Goal: Task Accomplishment & Management: Complete application form

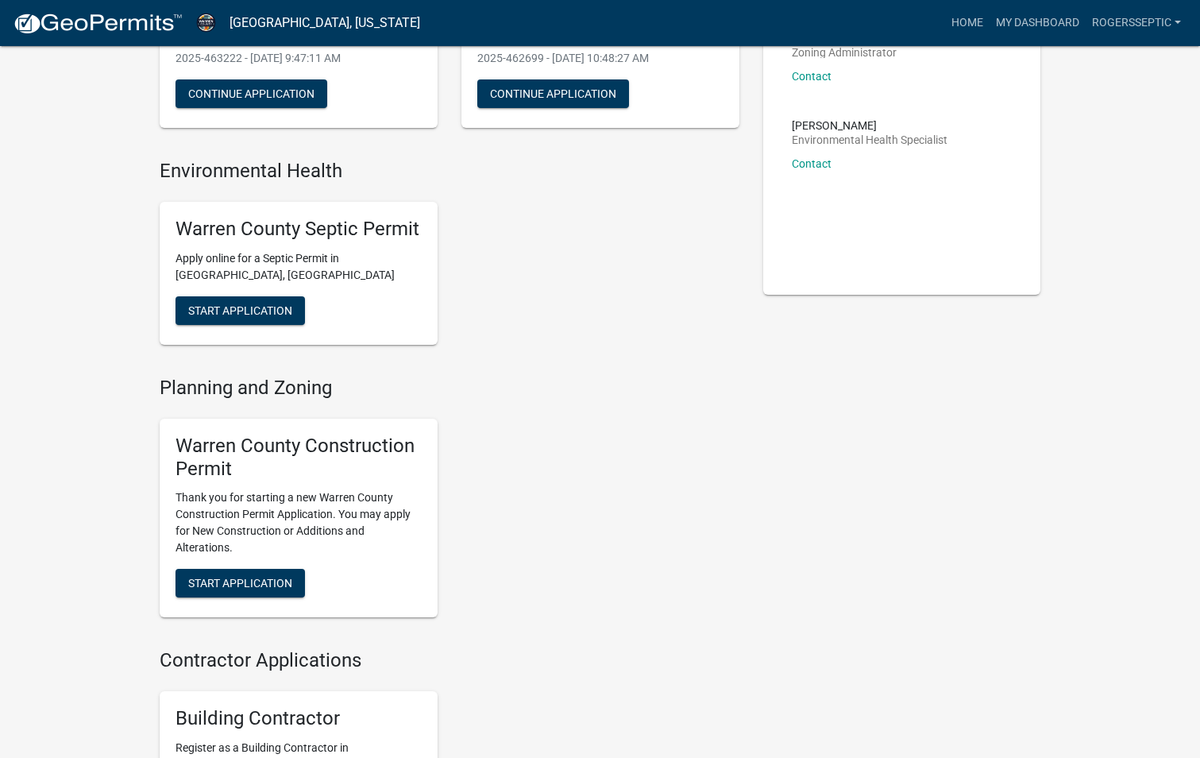
scroll to position [238, 0]
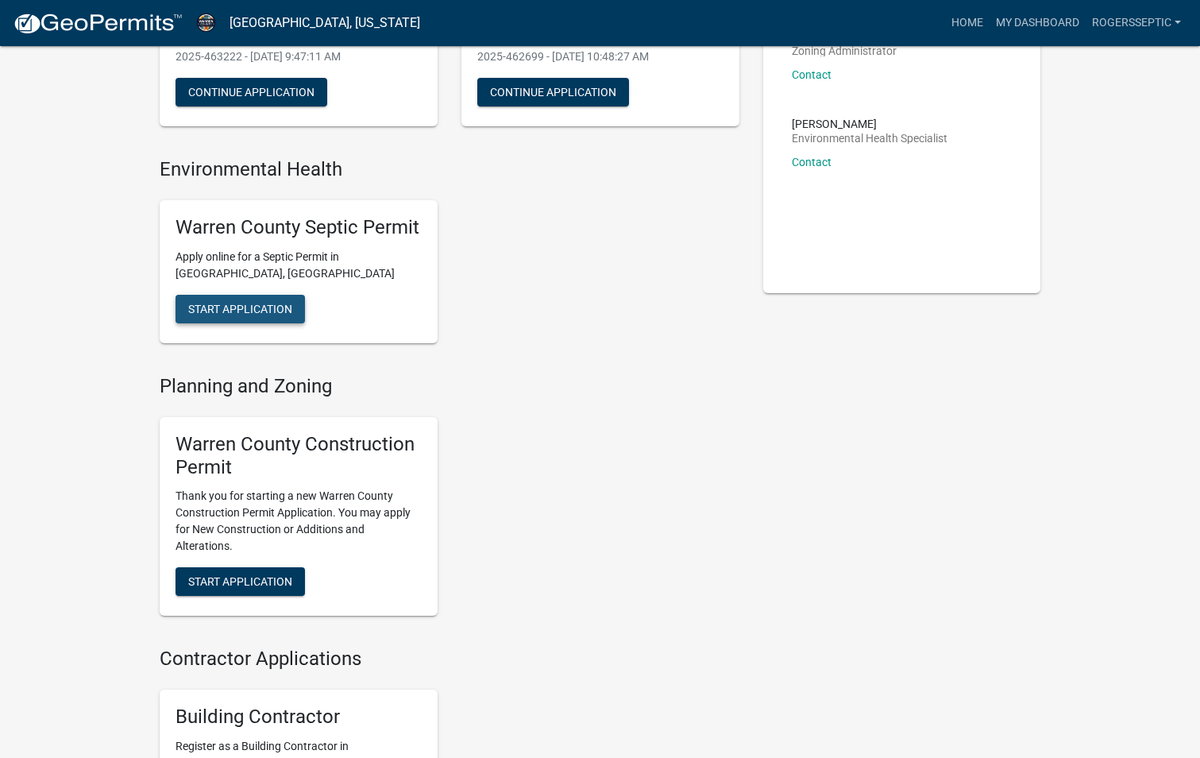
click at [274, 307] on span "Start Application" at bounding box center [240, 309] width 104 height 13
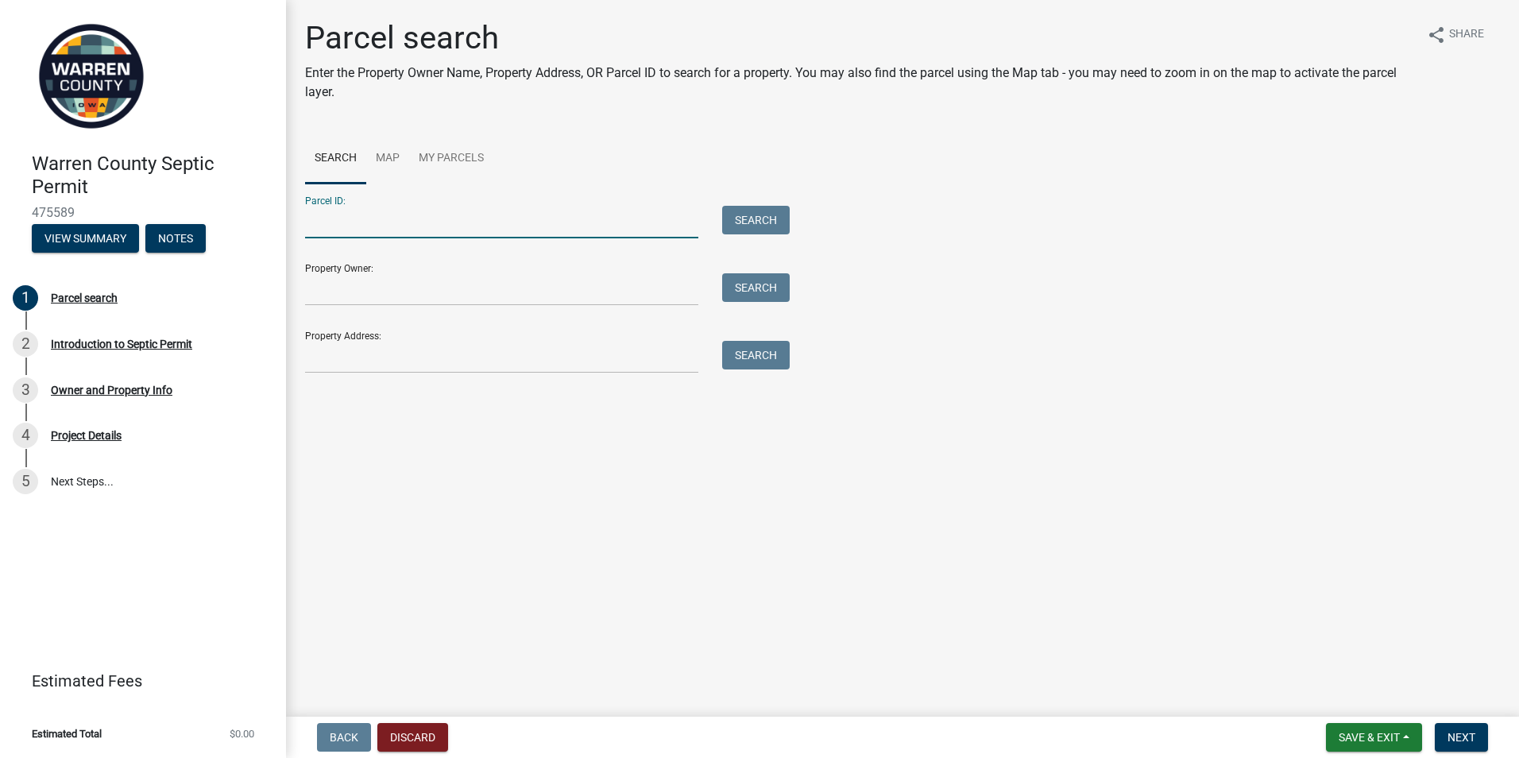
click at [319, 227] on input "Parcel ID:" at bounding box center [501, 222] width 393 height 33
type input "05962000080"
click at [733, 215] on button "Search" at bounding box center [756, 220] width 68 height 29
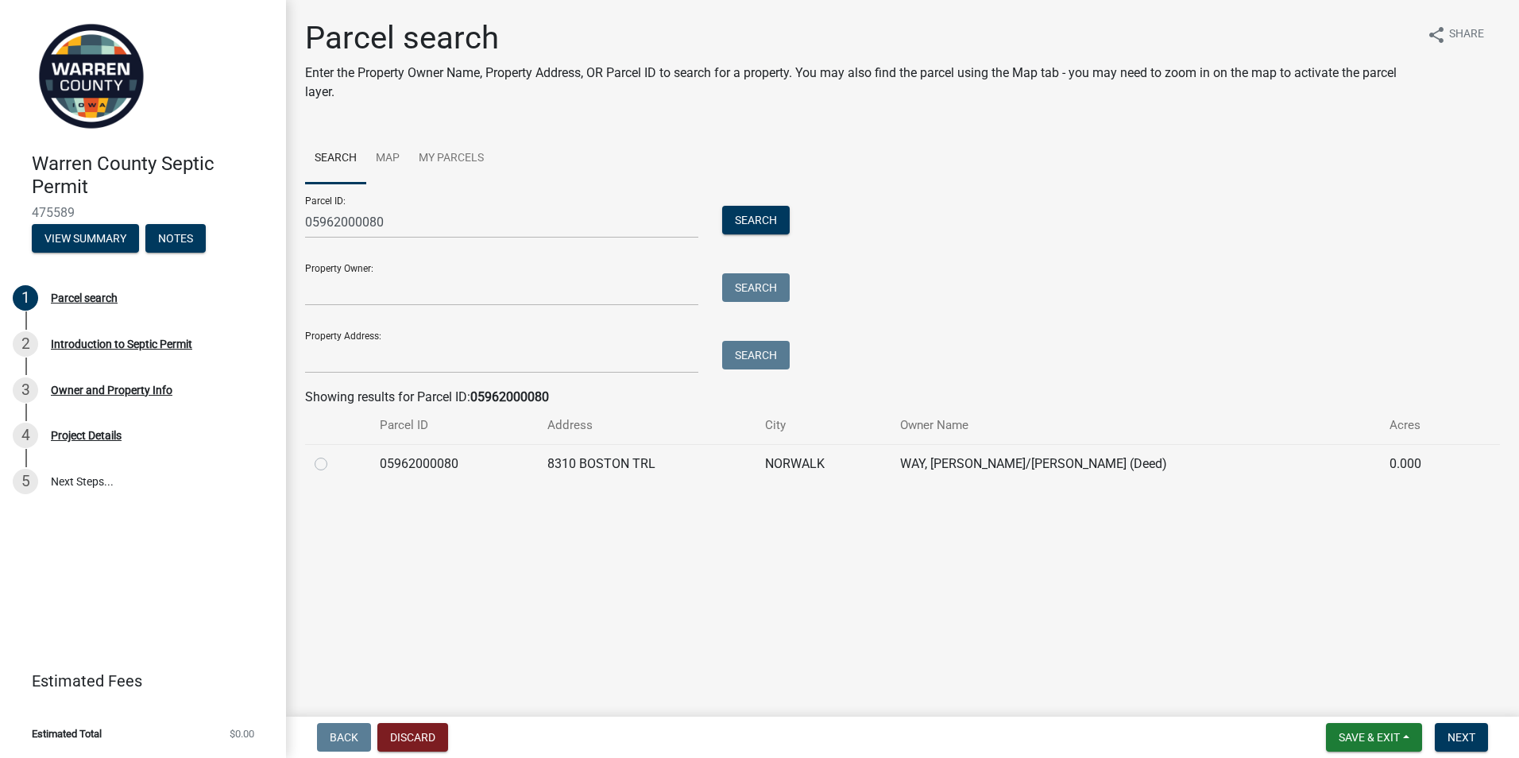
click at [334, 454] on label at bounding box center [334, 454] width 0 height 0
click at [334, 465] on input "radio" at bounding box center [339, 459] width 10 height 10
radio input "true"
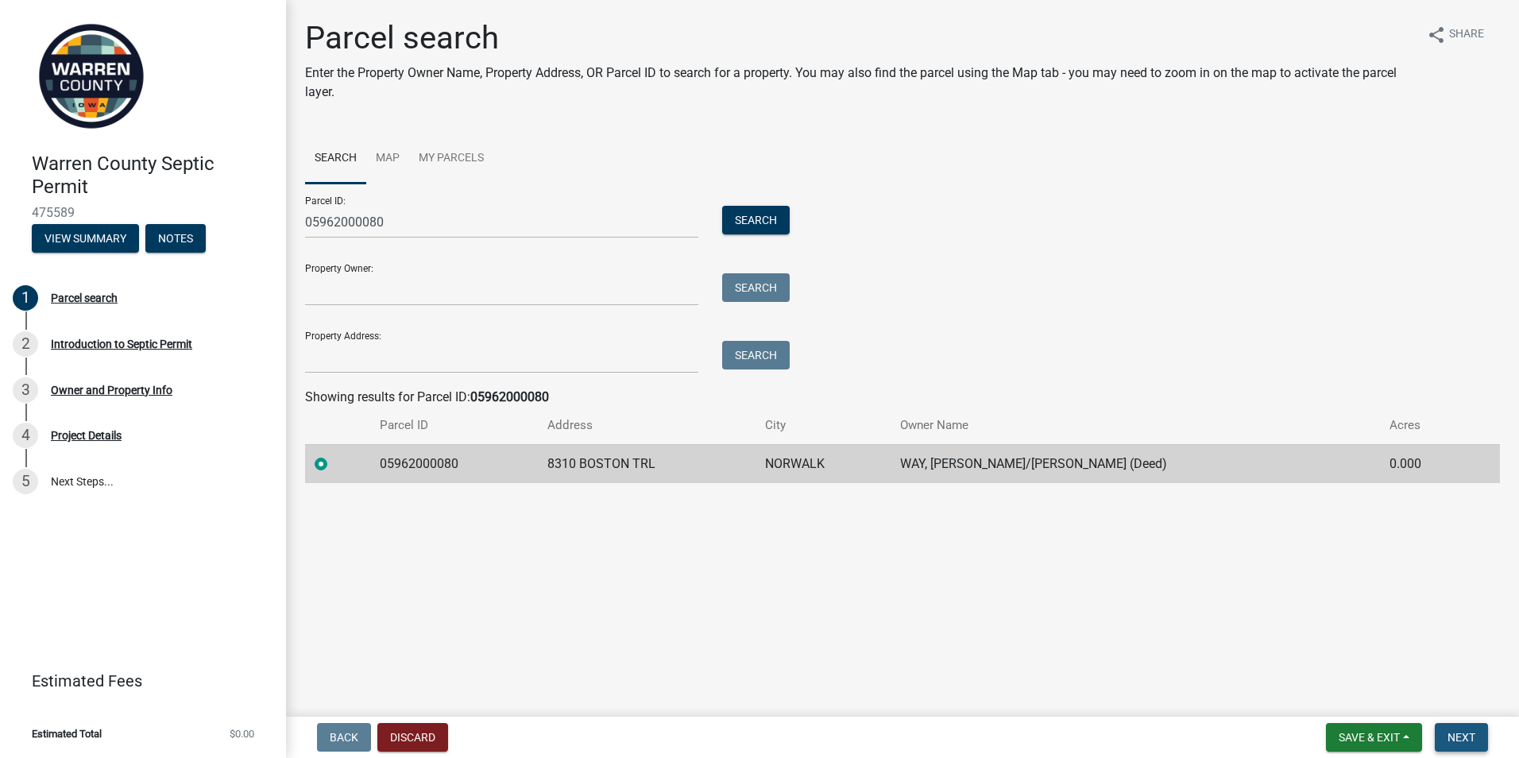
click at [1212, 733] on span "Next" at bounding box center [1461, 737] width 28 height 13
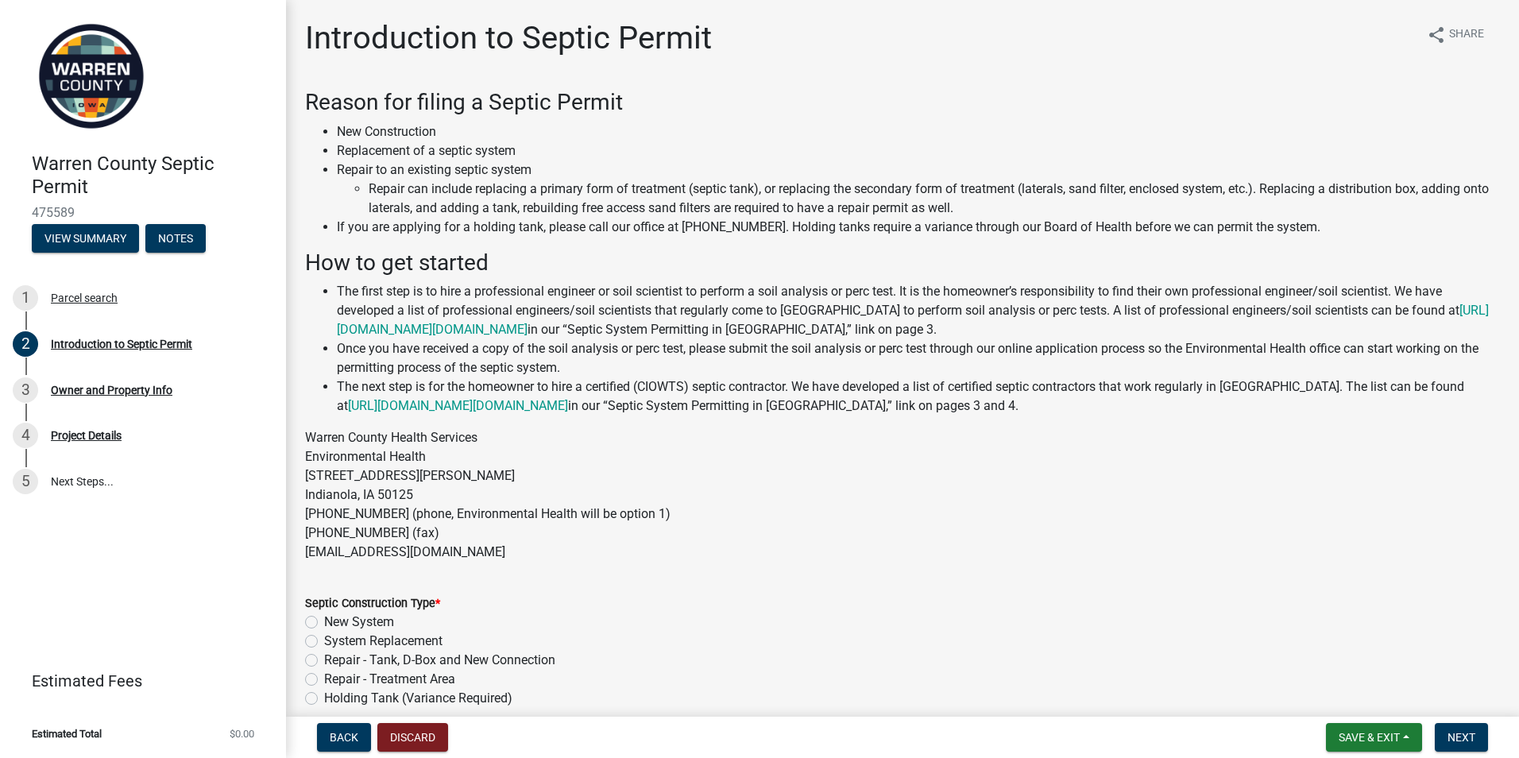
scroll to position [74, 0]
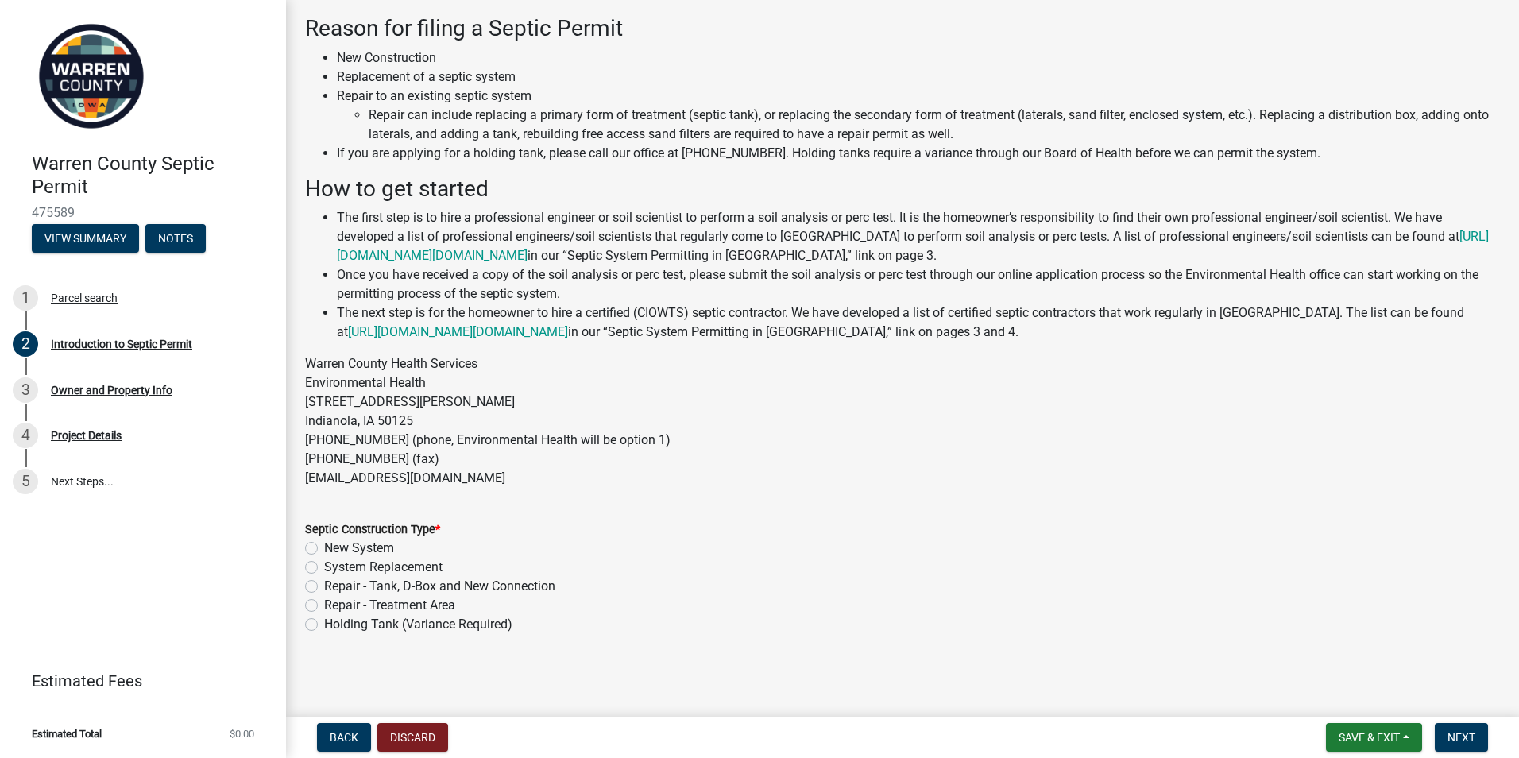
click at [324, 548] on label "New System" at bounding box center [359, 548] width 70 height 19
click at [324, 548] on input "New System" at bounding box center [329, 544] width 10 height 10
radio input "true"
click at [1212, 732] on span "Next" at bounding box center [1461, 737] width 28 height 13
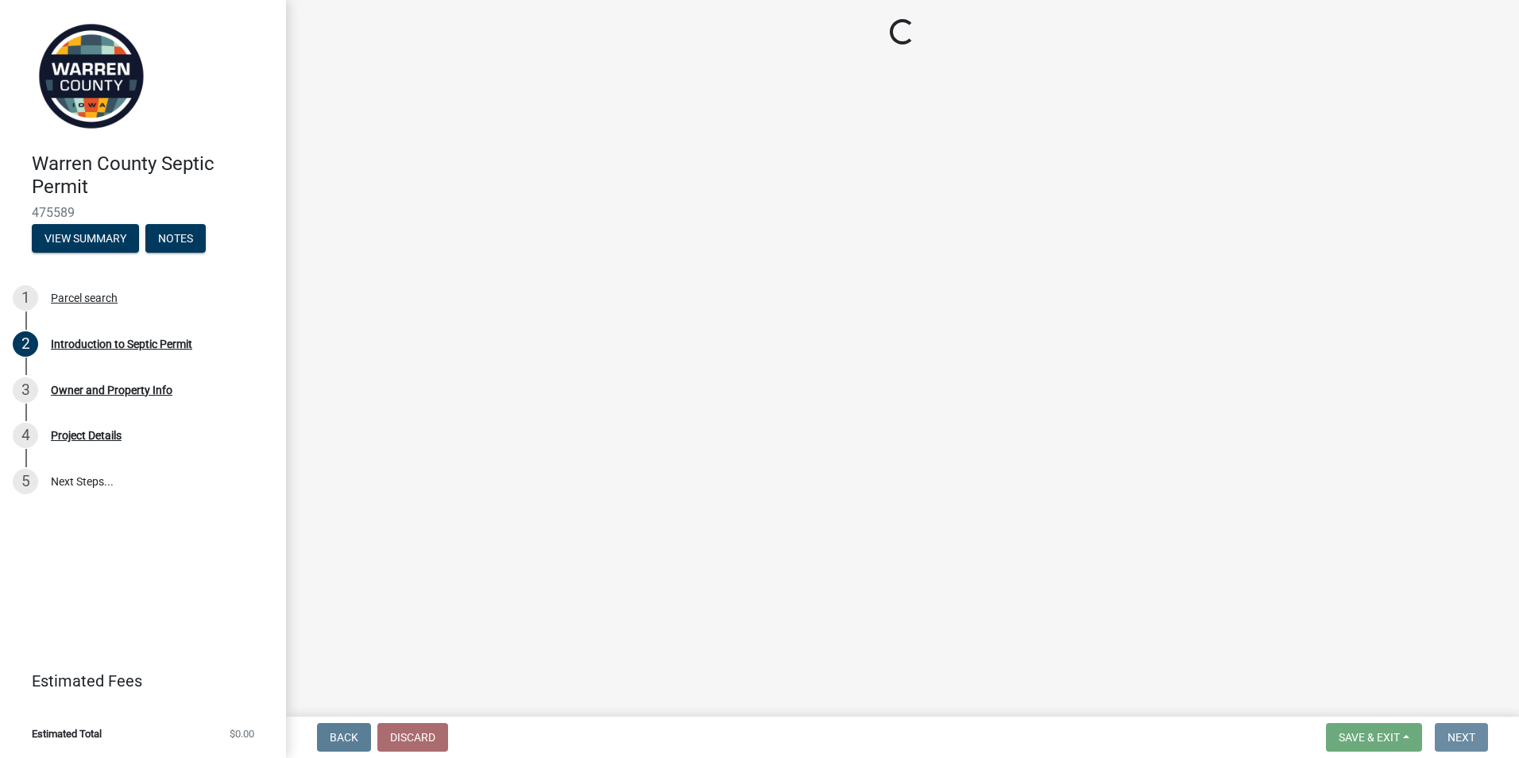
scroll to position [0, 0]
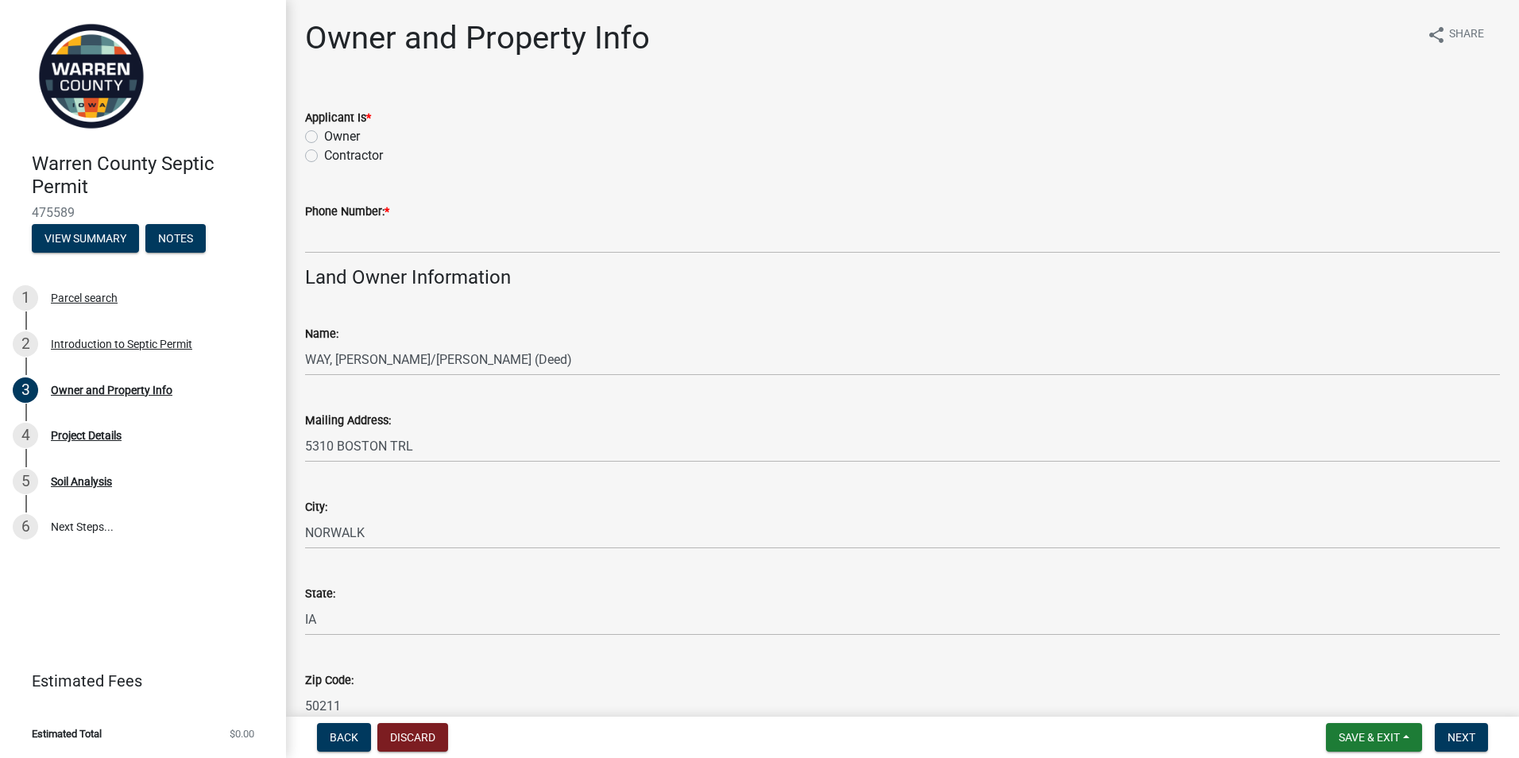
click at [324, 156] on label "Contractor" at bounding box center [353, 155] width 59 height 19
click at [324, 156] on input "Contractor" at bounding box center [329, 151] width 10 height 10
radio input "true"
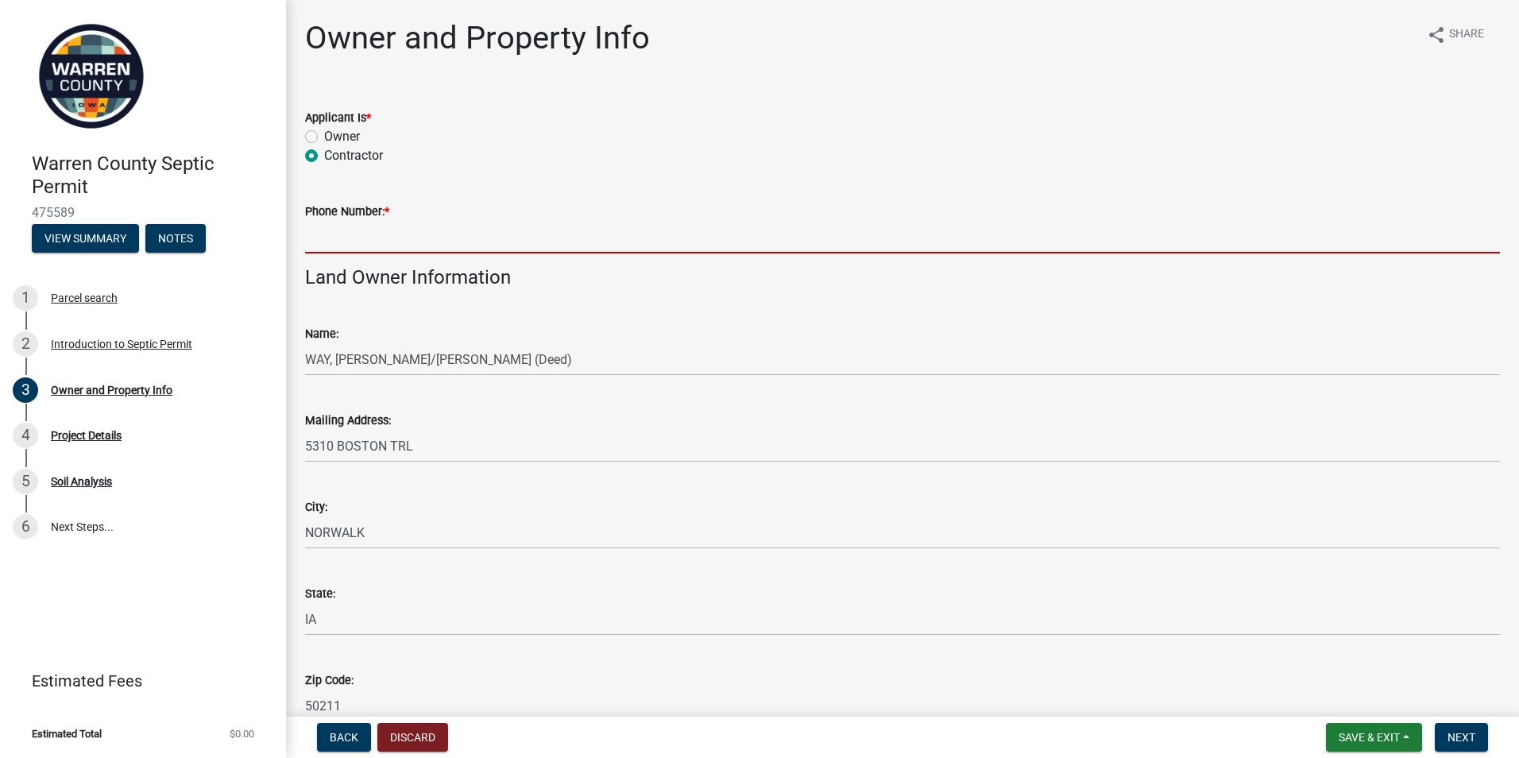
click at [338, 242] on input "Phone Number: *" at bounding box center [902, 237] width 1195 height 33
type input "5152820777"
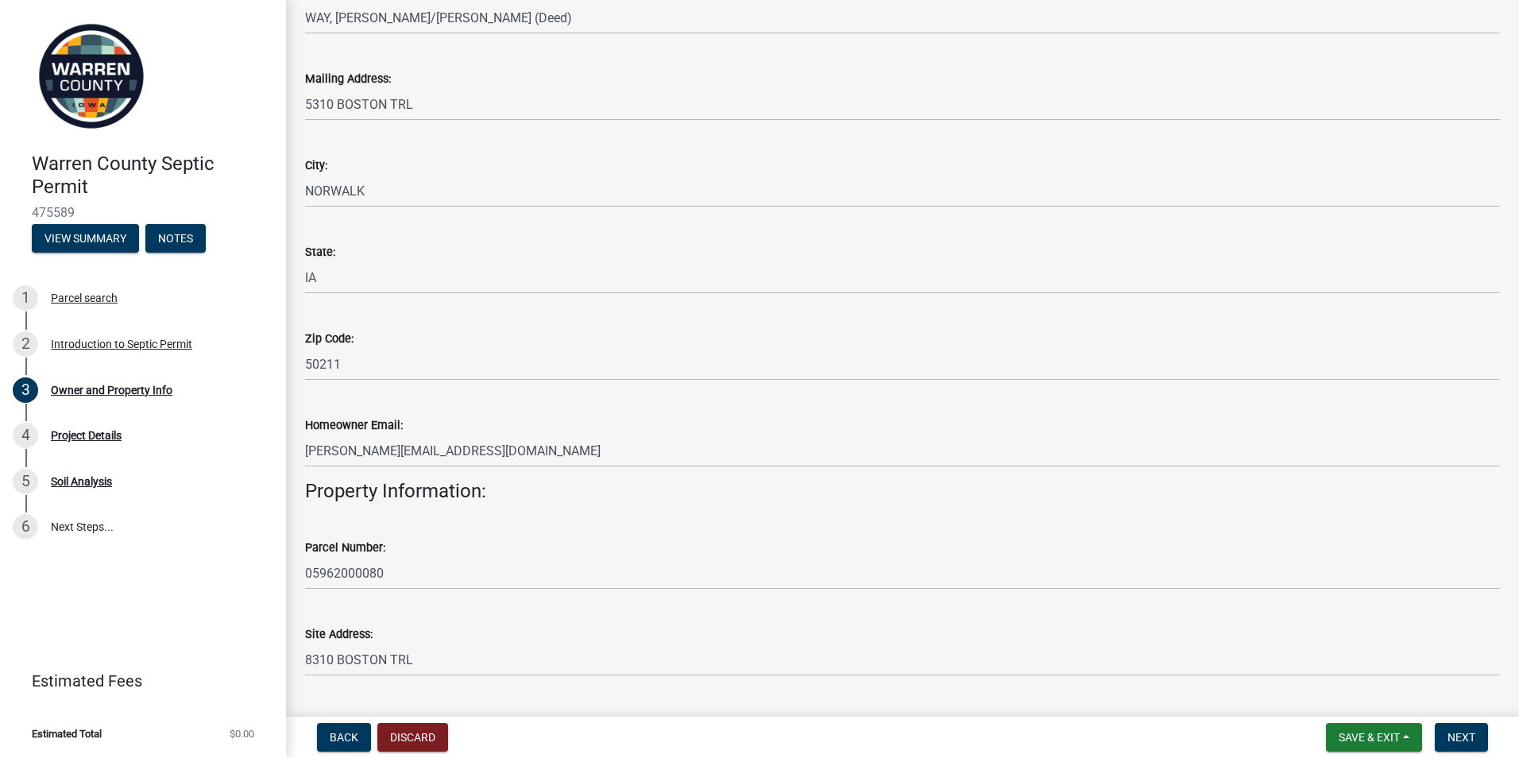
scroll to position [397, 0]
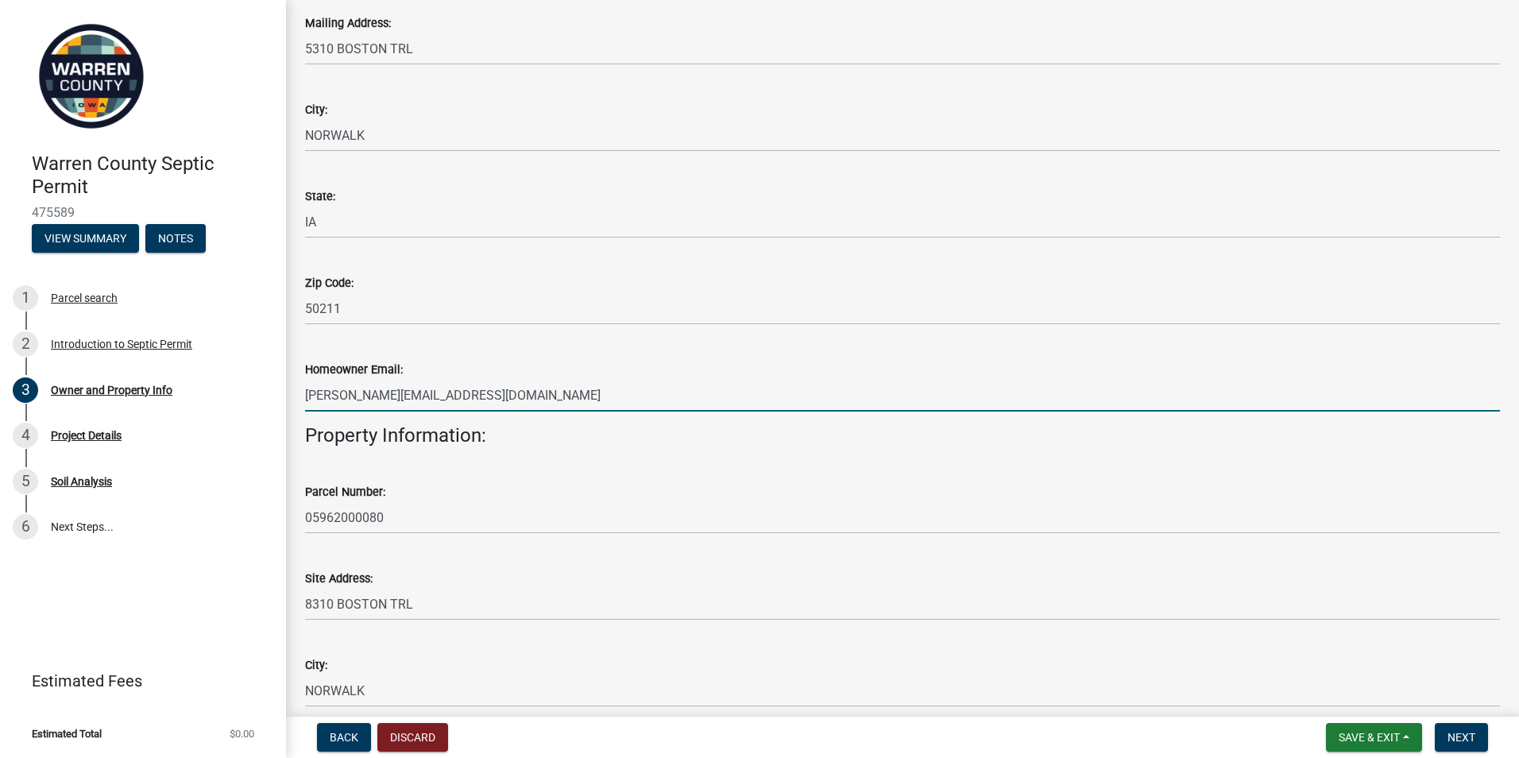
drag, startPoint x: 486, startPoint y: 389, endPoint x: 289, endPoint y: 384, distance: 197.1
click at [289, 384] on div "Owner and Property Info share Share Applicant Is * Owner Contractor Phone Numbe…" at bounding box center [902, 373] width 1233 height 1502
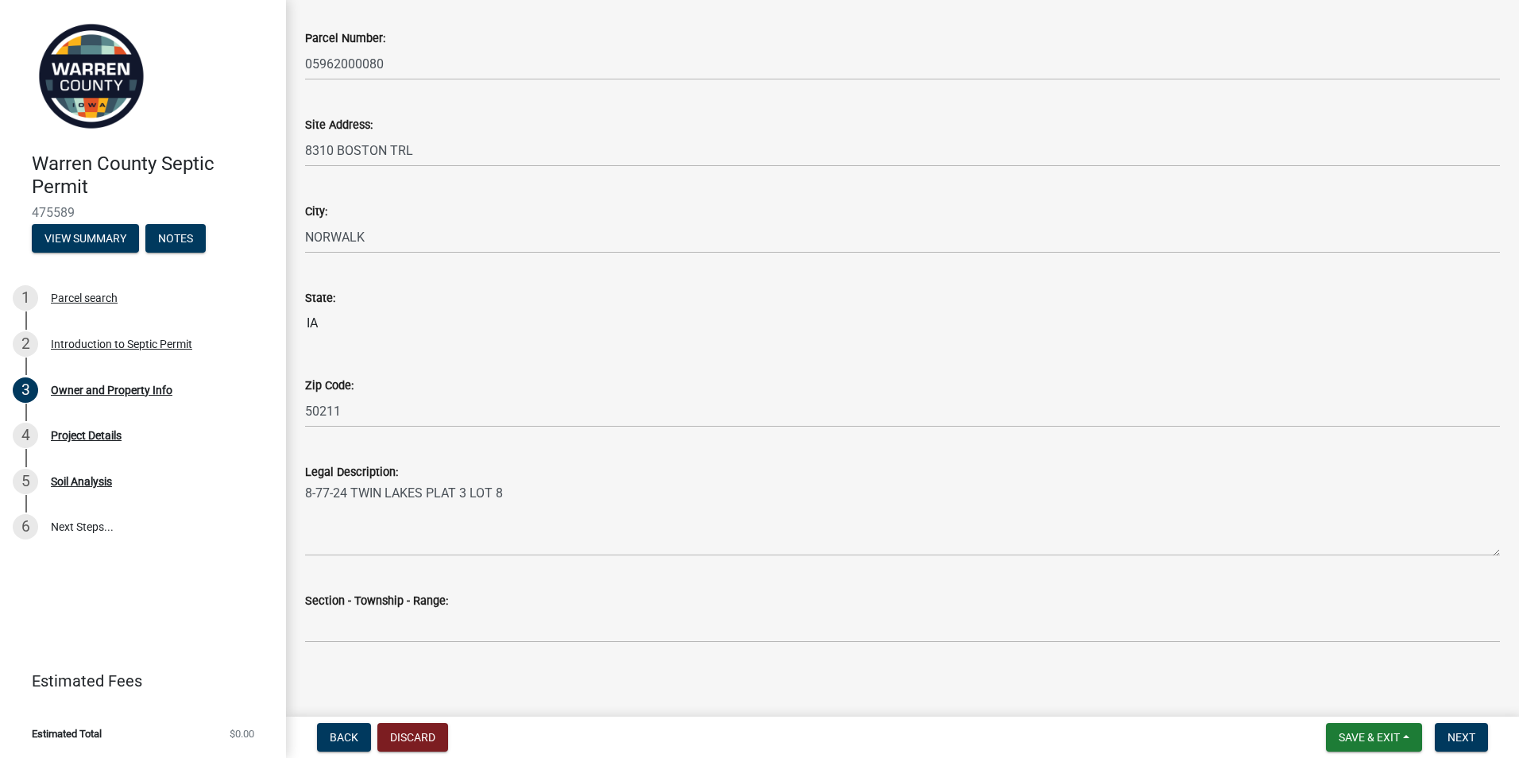
scroll to position [858, 0]
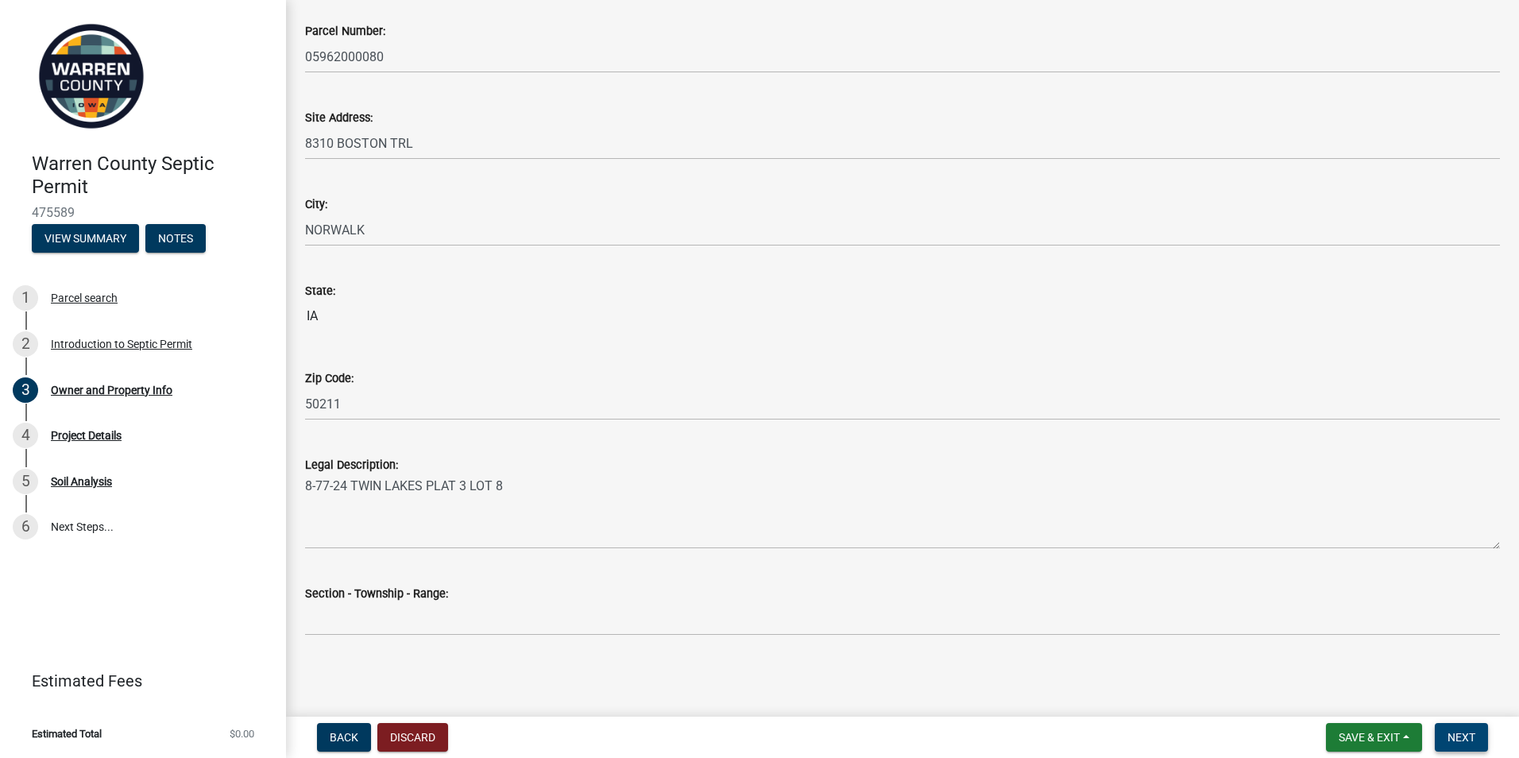
type input "[EMAIL_ADDRESS][DOMAIN_NAME]"
click at [1212, 738] on span "Next" at bounding box center [1461, 737] width 28 height 13
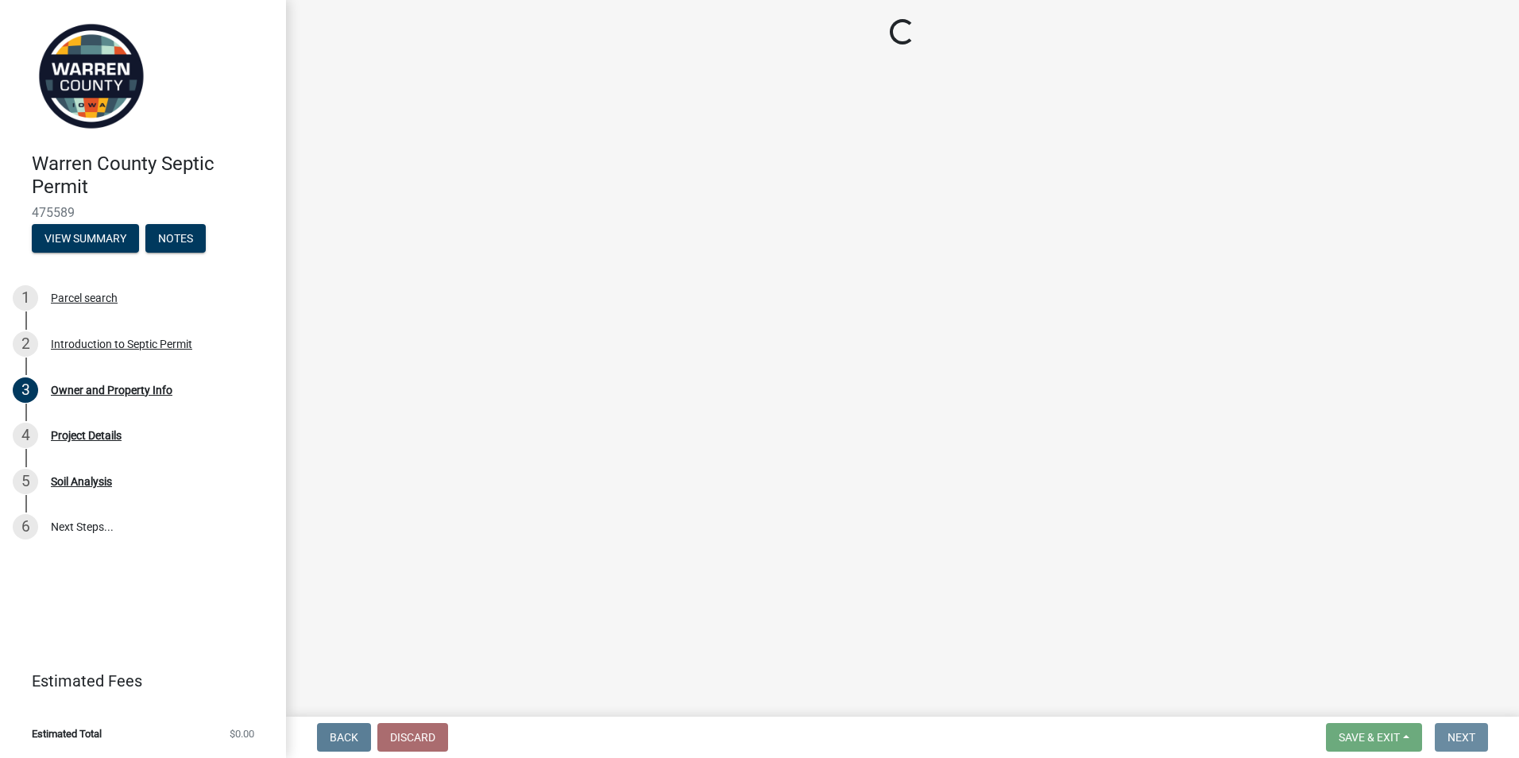
scroll to position [0, 0]
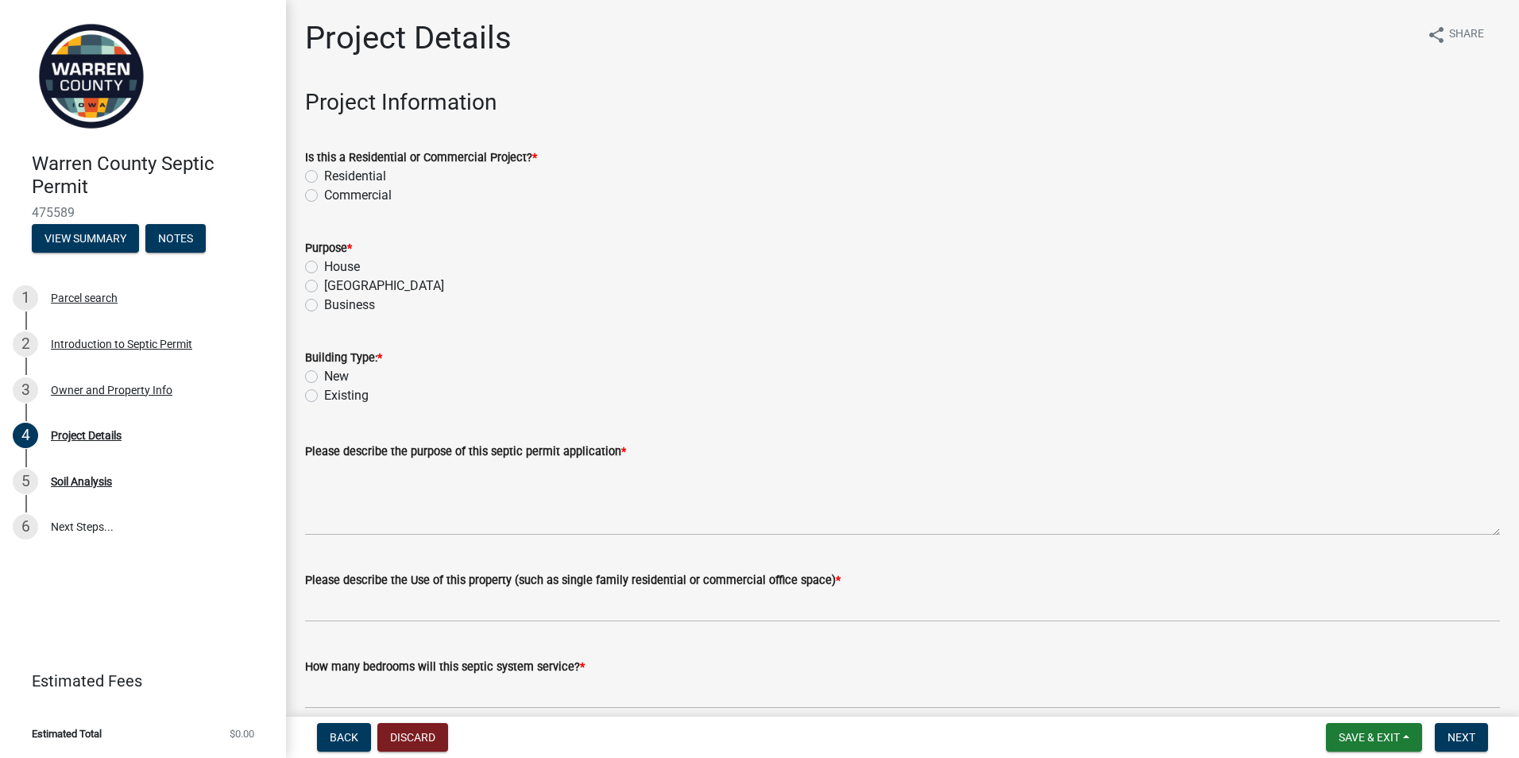
click at [324, 176] on label "Residential" at bounding box center [355, 176] width 62 height 19
click at [324, 176] on input "Residential" at bounding box center [329, 172] width 10 height 10
radio input "true"
click at [324, 266] on label "House" at bounding box center [342, 266] width 36 height 19
click at [324, 266] on input "House" at bounding box center [329, 262] width 10 height 10
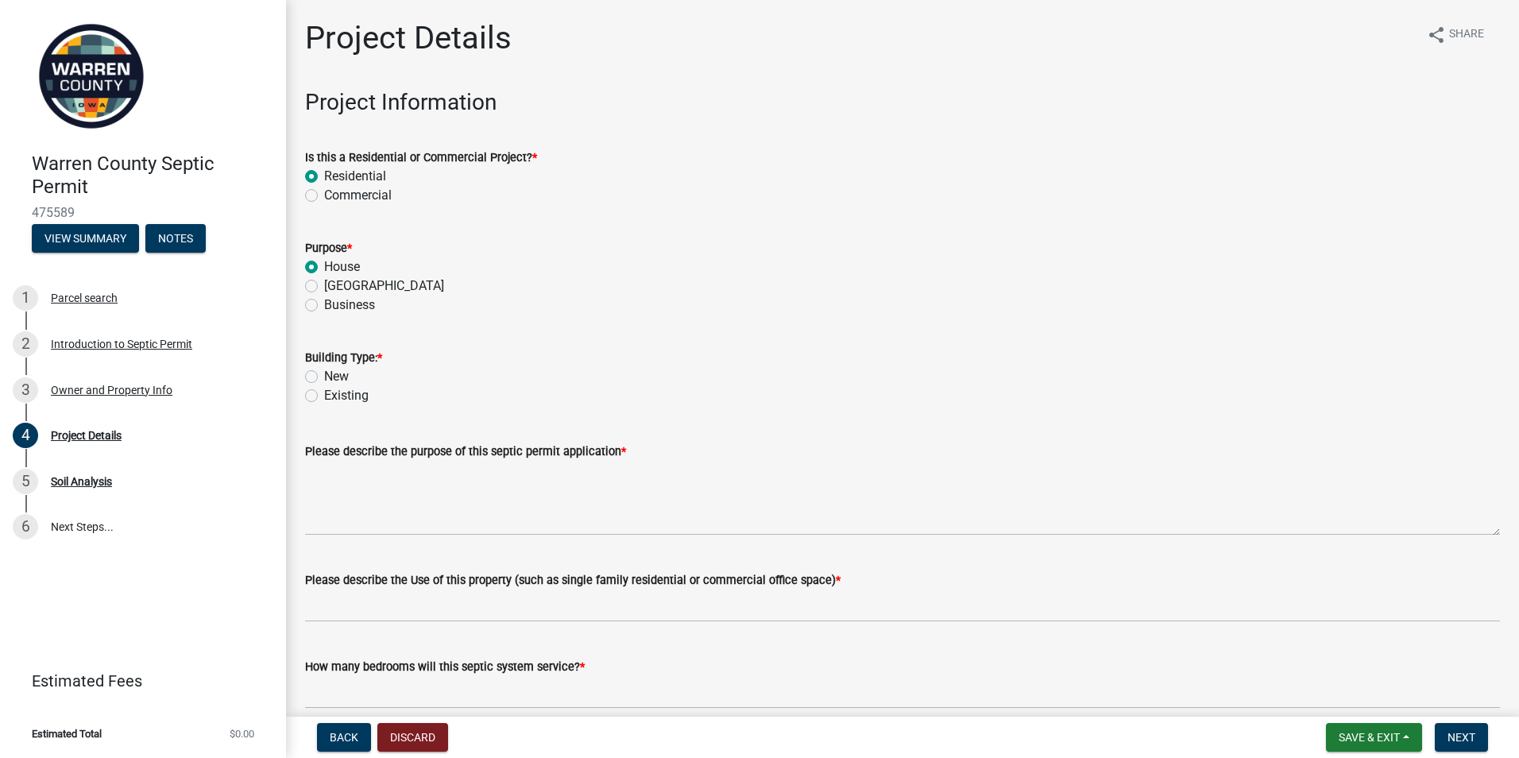
radio input "true"
click at [324, 376] on label "New" at bounding box center [336, 376] width 25 height 19
click at [324, 376] on input "New" at bounding box center [329, 372] width 10 height 10
radio input "true"
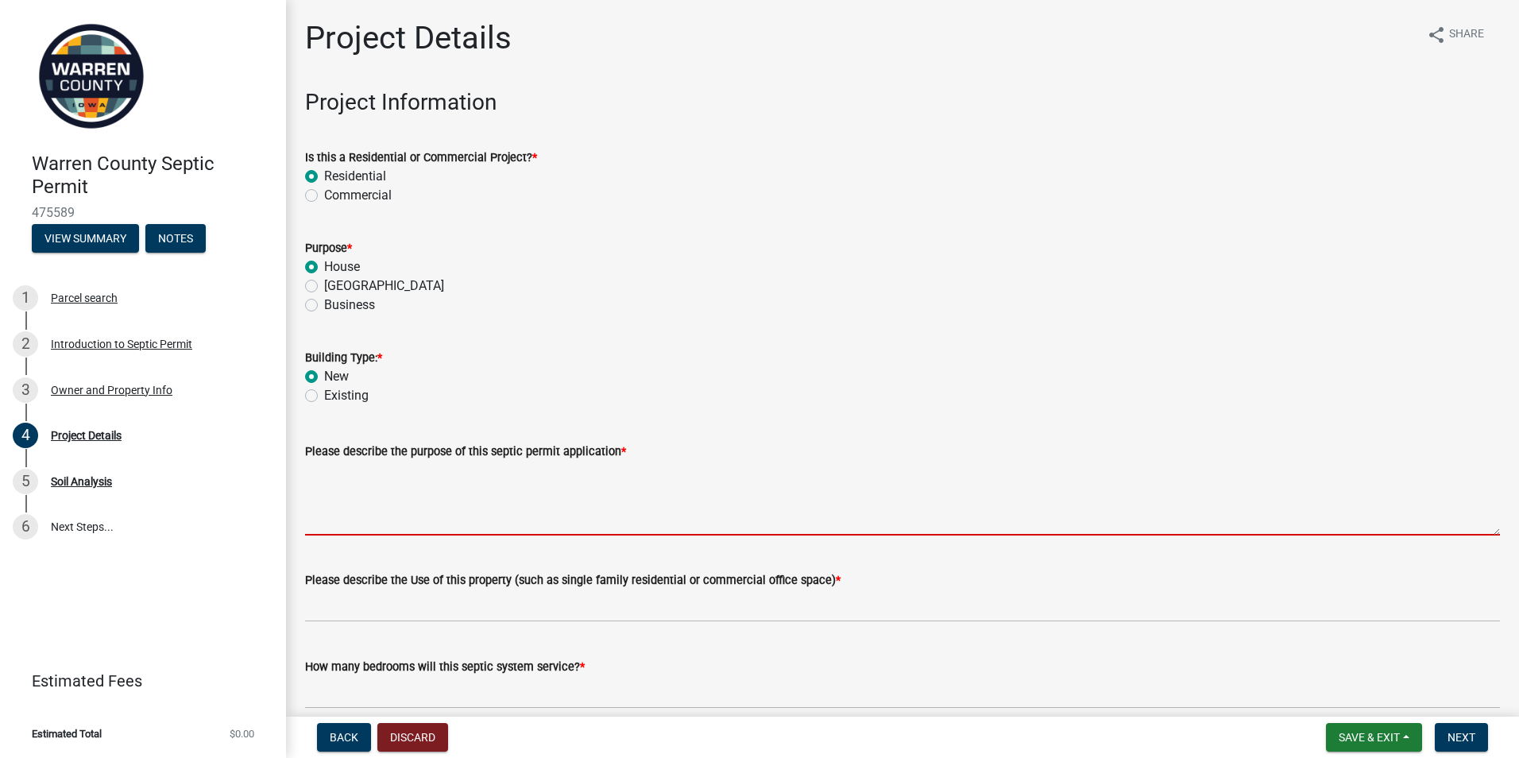
click at [344, 524] on textarea "Please describe the purpose of this septic permit application *" at bounding box center [902, 498] width 1195 height 75
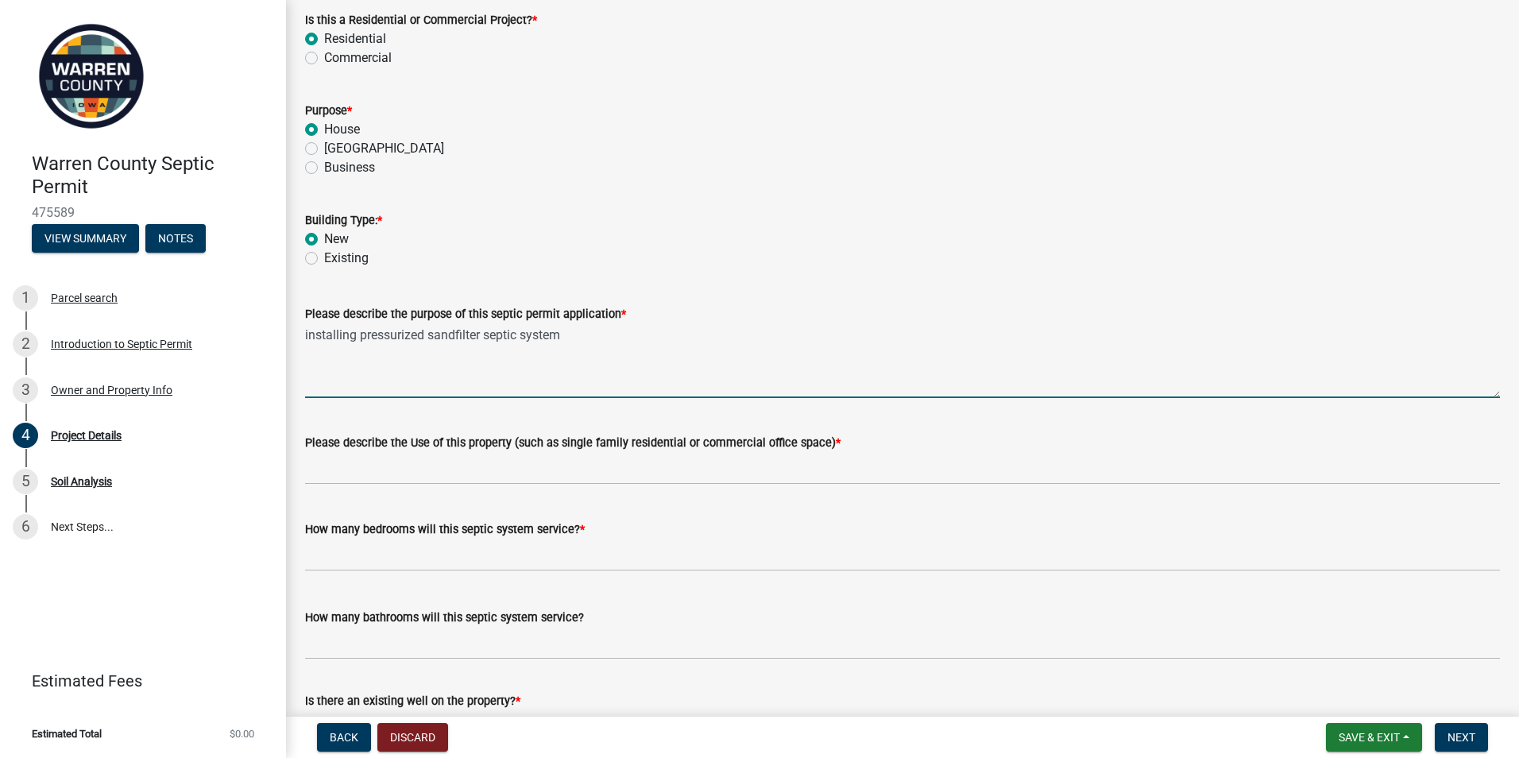
scroll to position [159, 0]
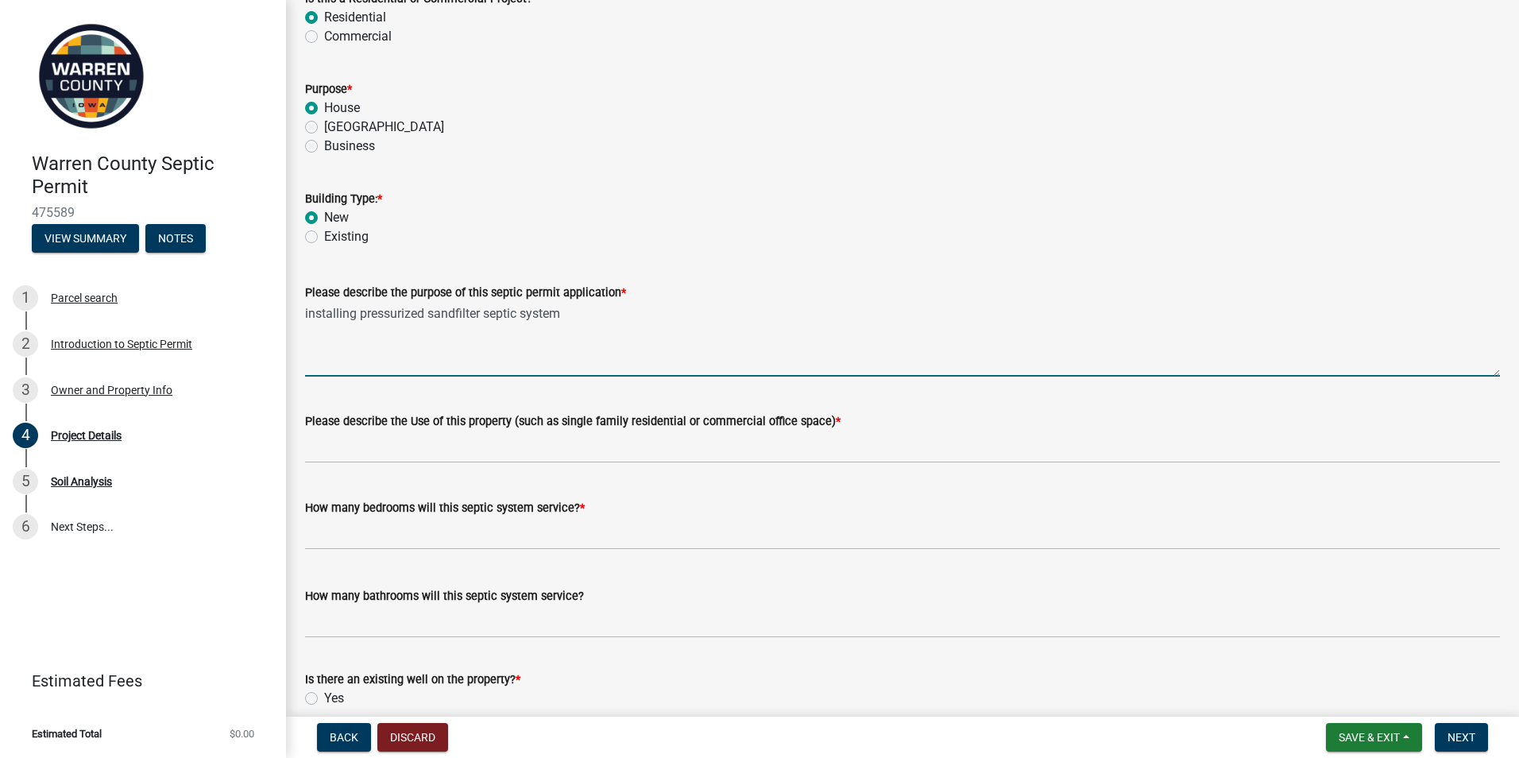
type textarea "installing pressurized sandfilter septic system"
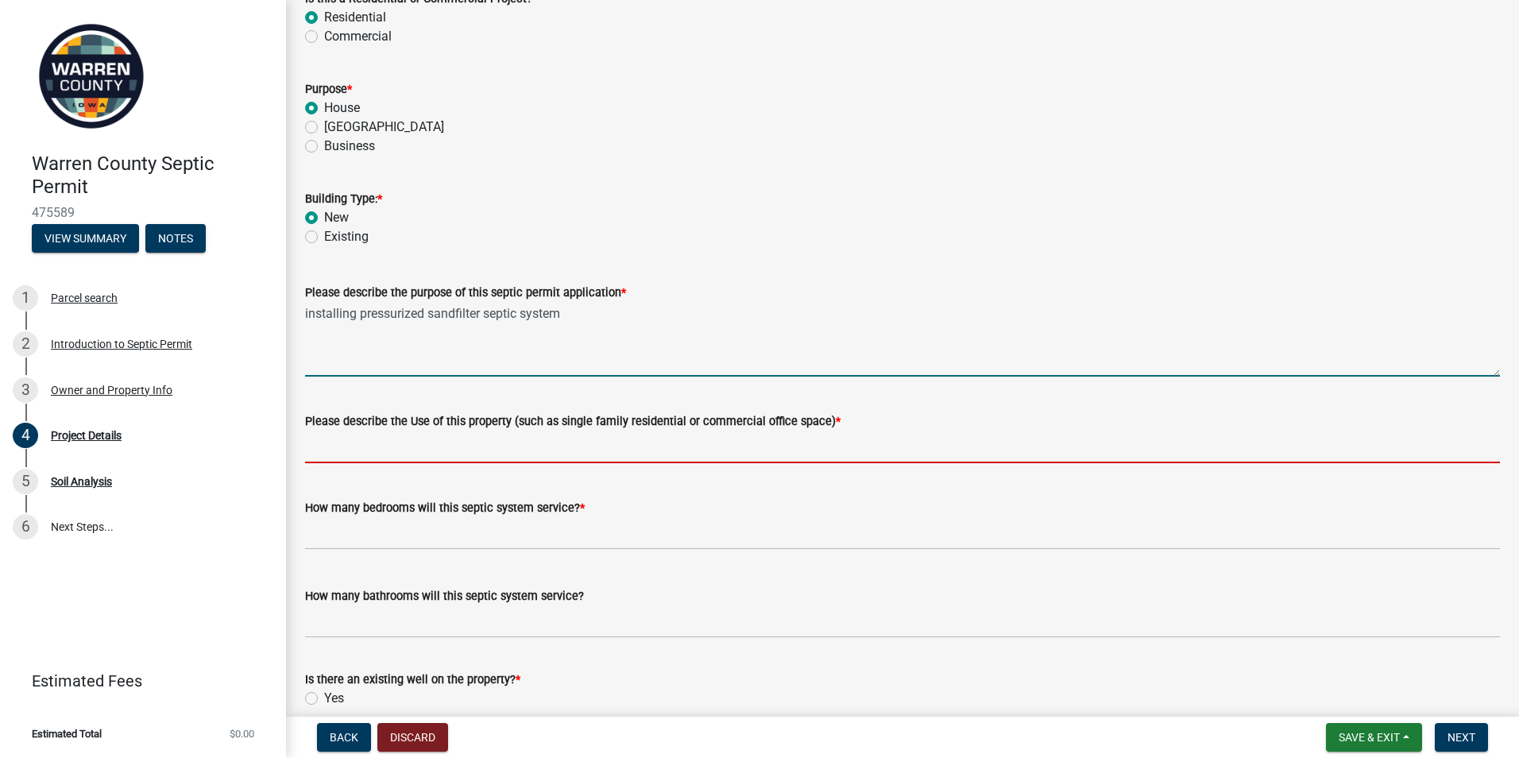
click at [348, 451] on input "Please describe the Use of this property (such as single family residential or …" at bounding box center [902, 447] width 1195 height 33
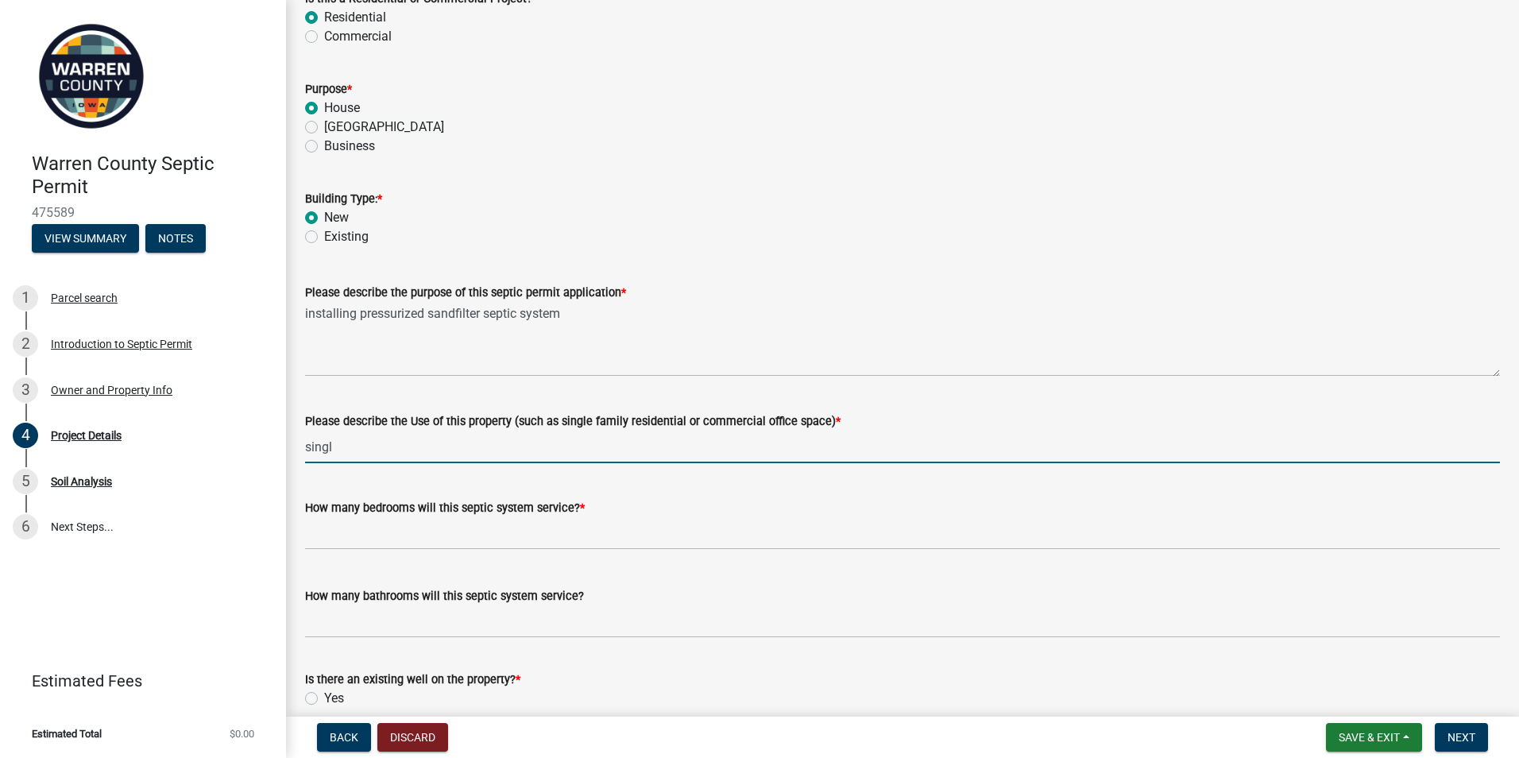
type input "single family residential"
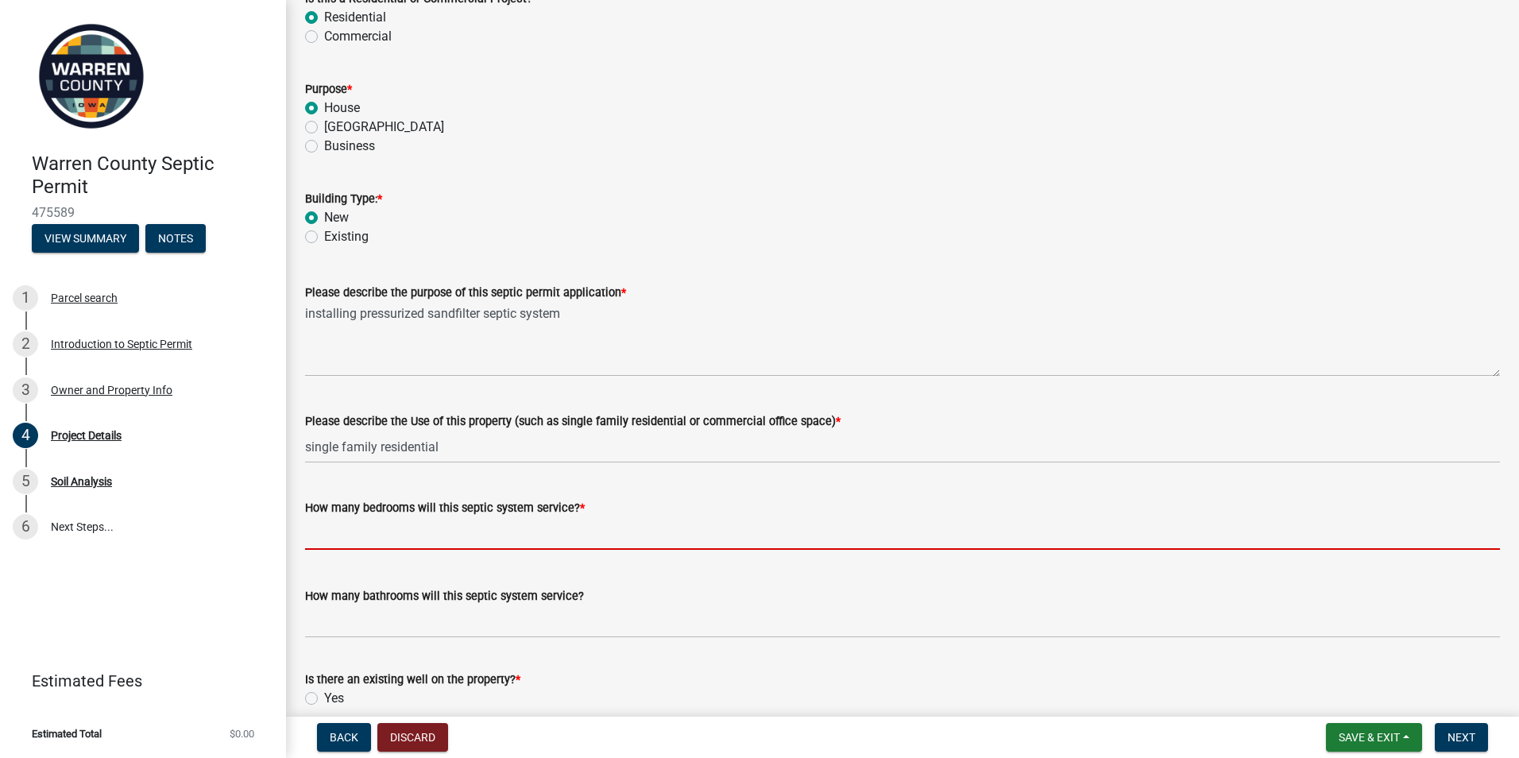
click at [332, 536] on input "text" at bounding box center [902, 533] width 1195 height 33
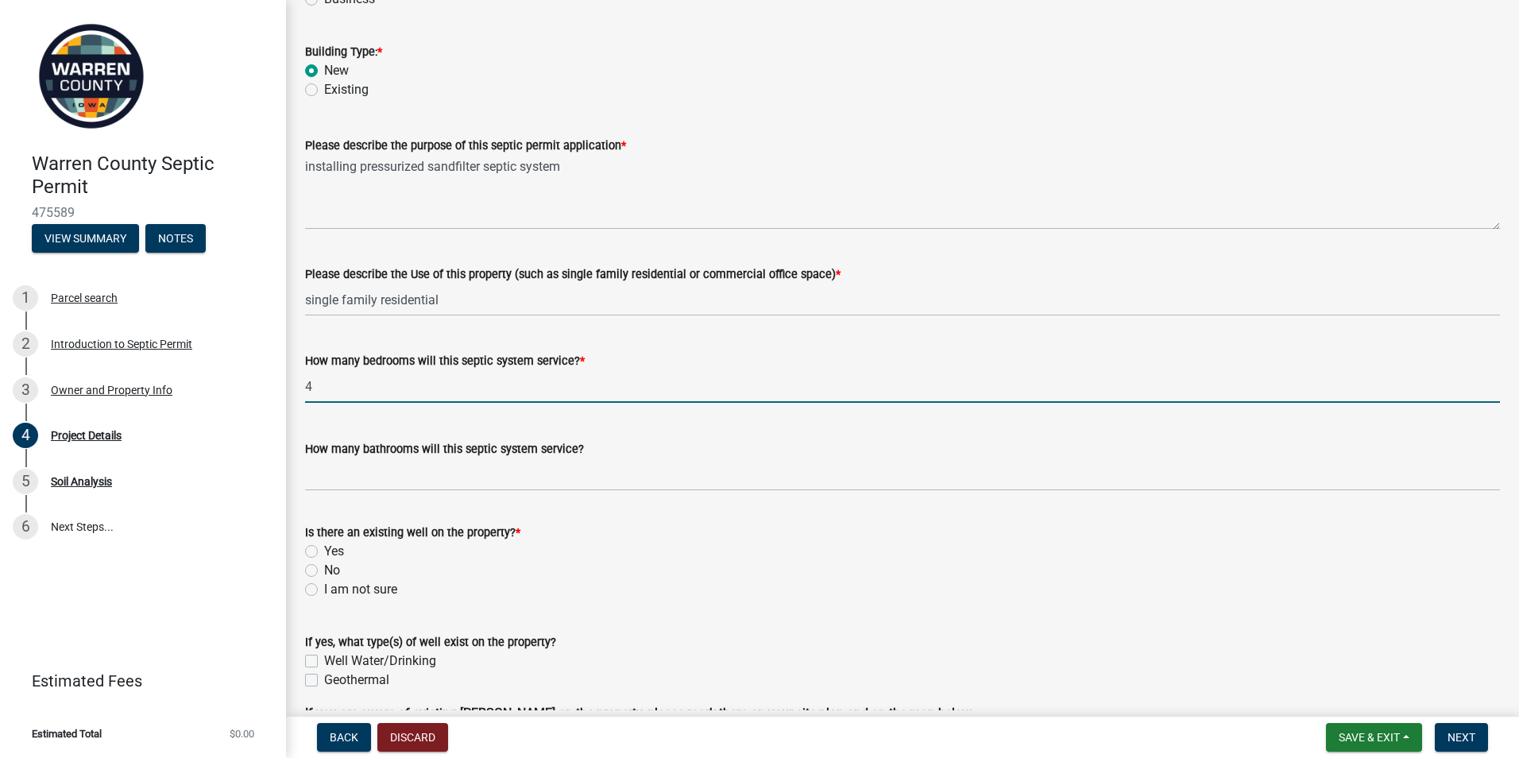
scroll to position [318, 0]
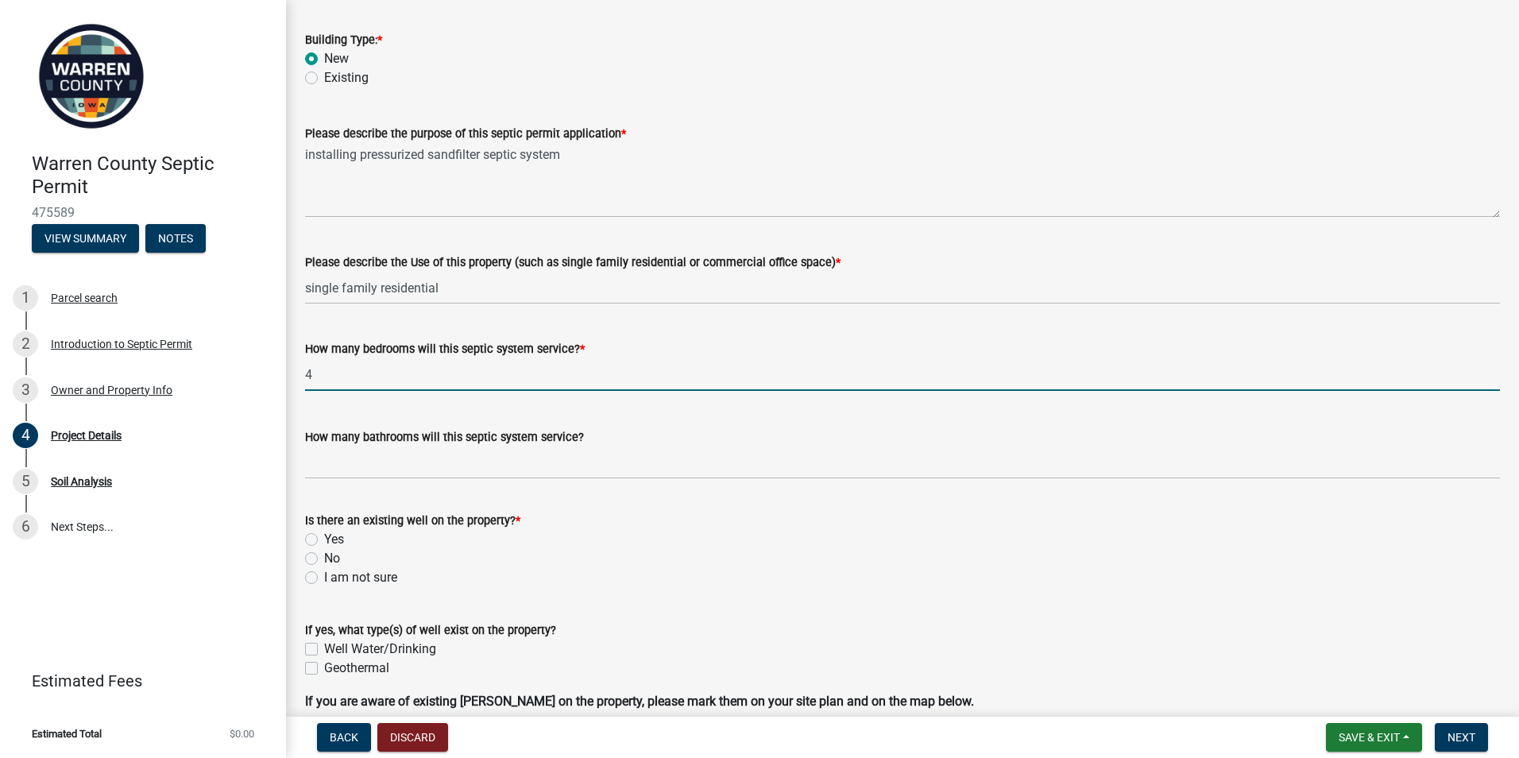
type input "4"
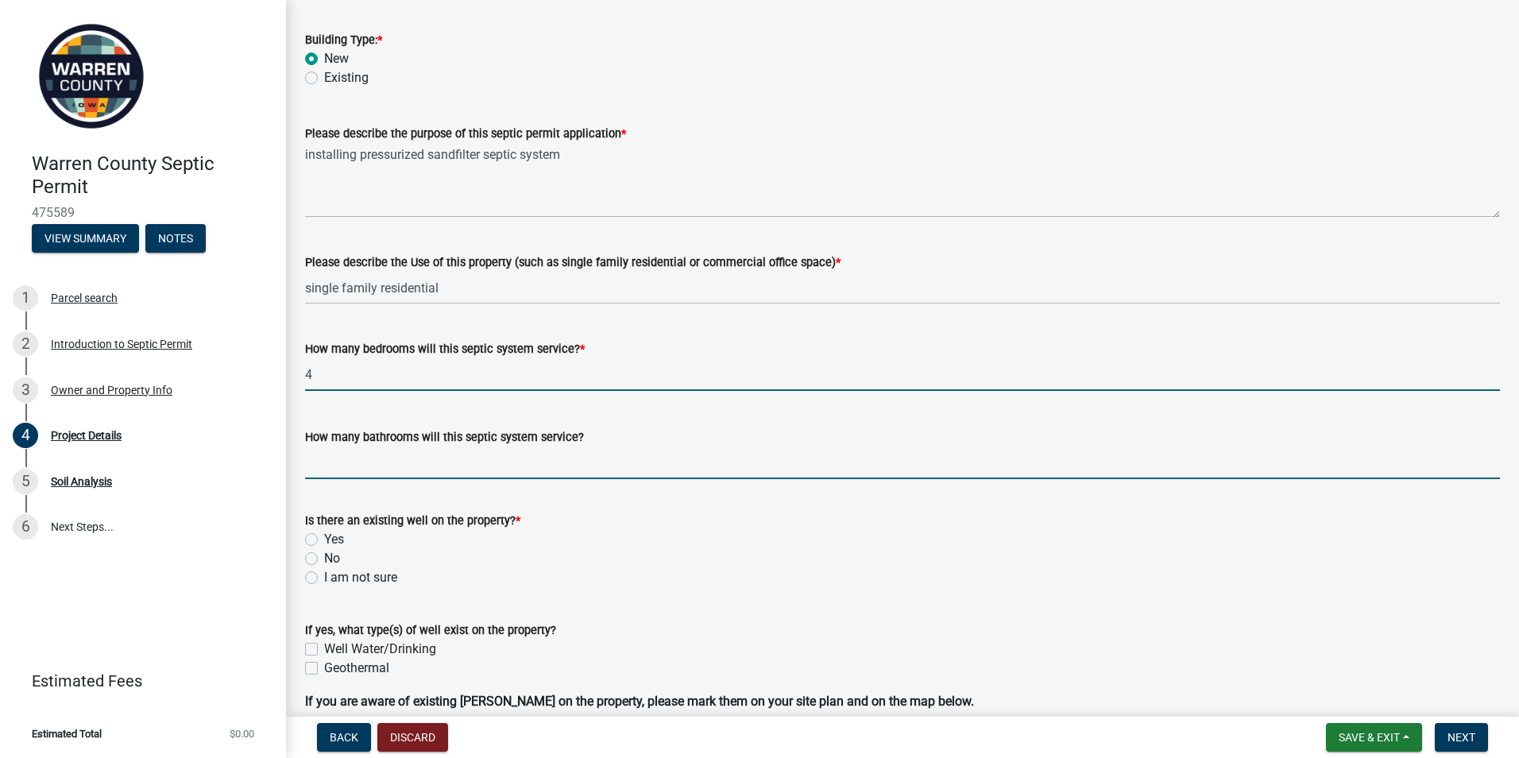
click at [323, 466] on input "How many bathrooms will this septic system service?" at bounding box center [902, 462] width 1195 height 33
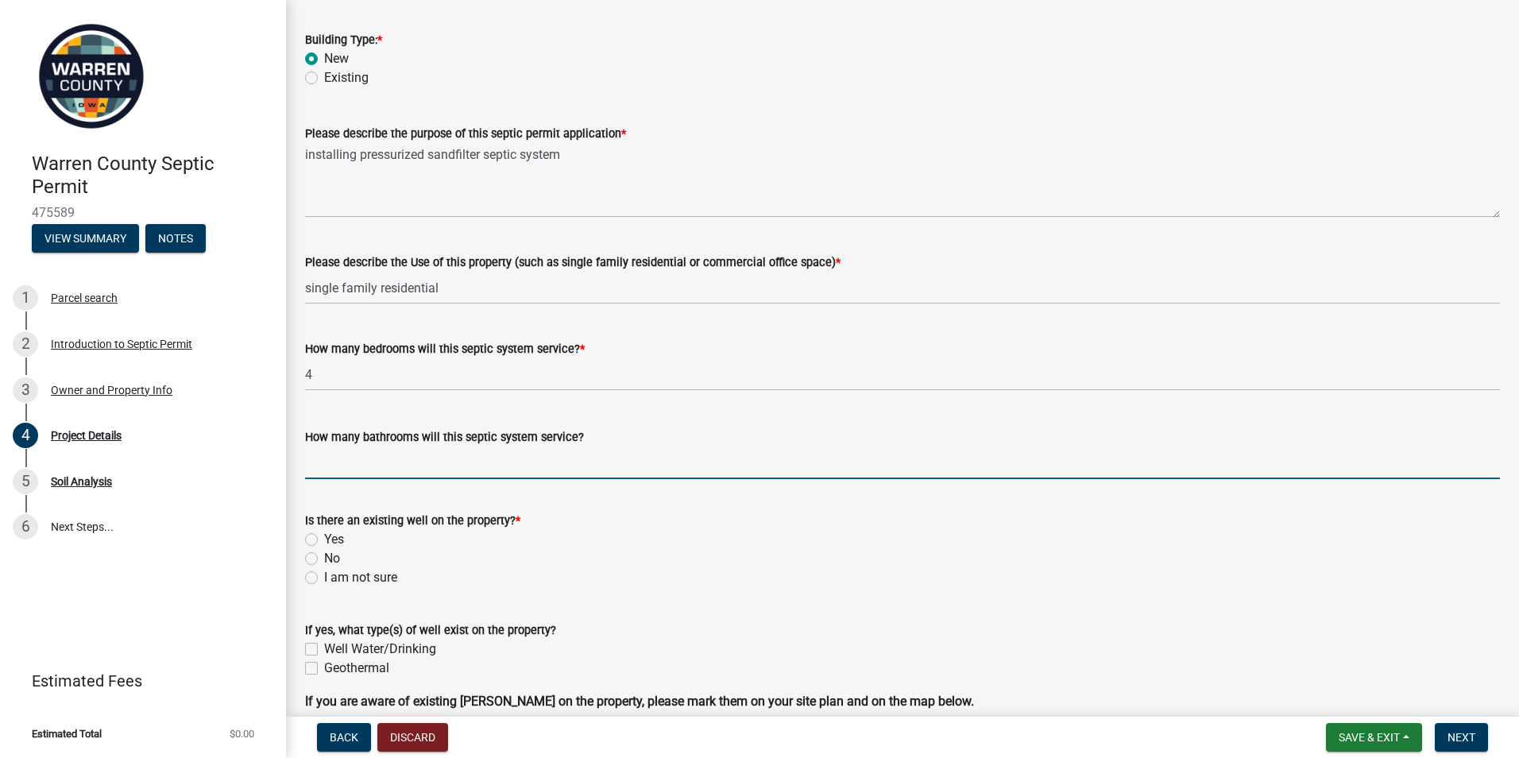
click at [744, 394] on wm-data-entity-input "How many bedrooms will this septic system service? * 4" at bounding box center [902, 361] width 1195 height 88
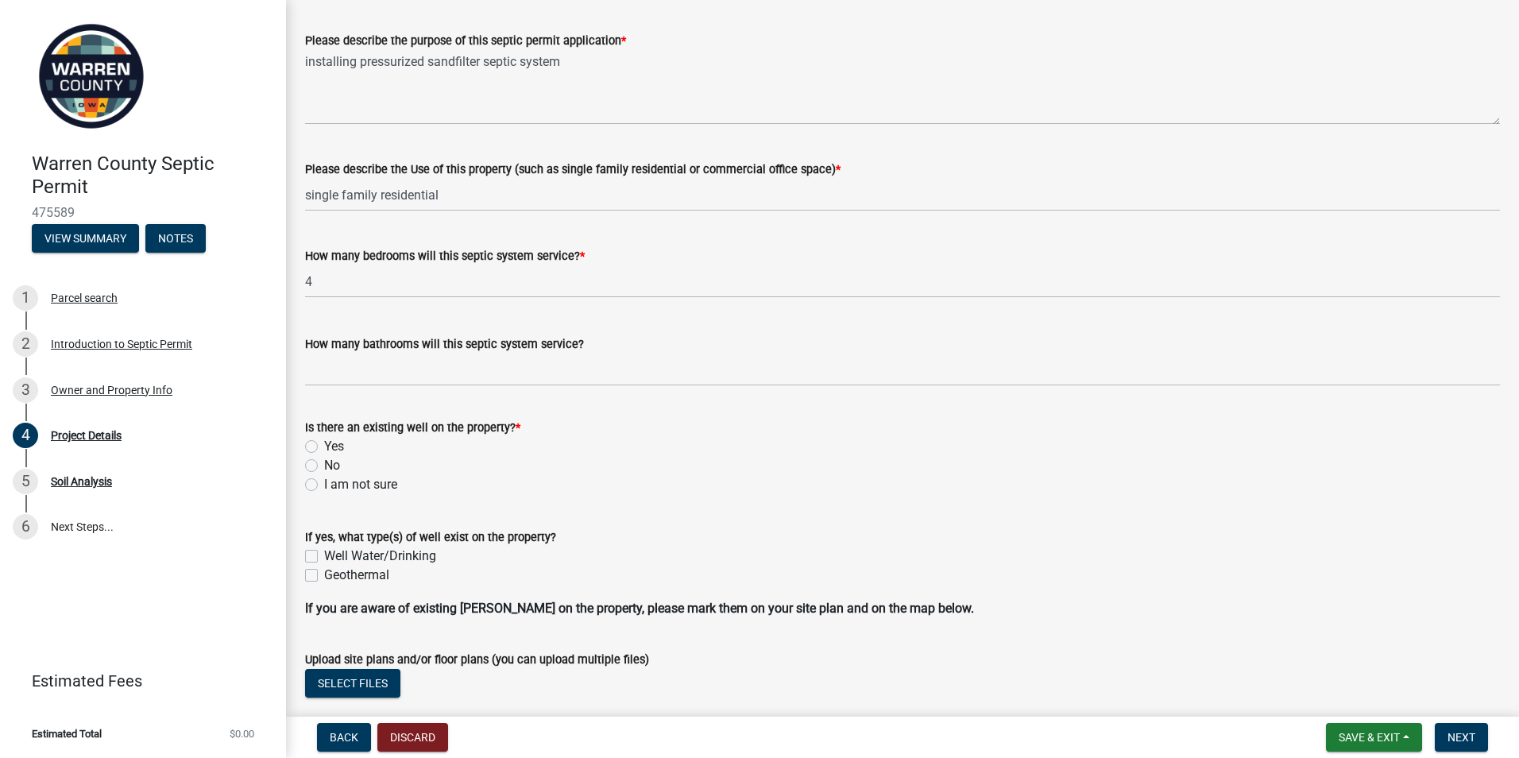
scroll to position [477, 0]
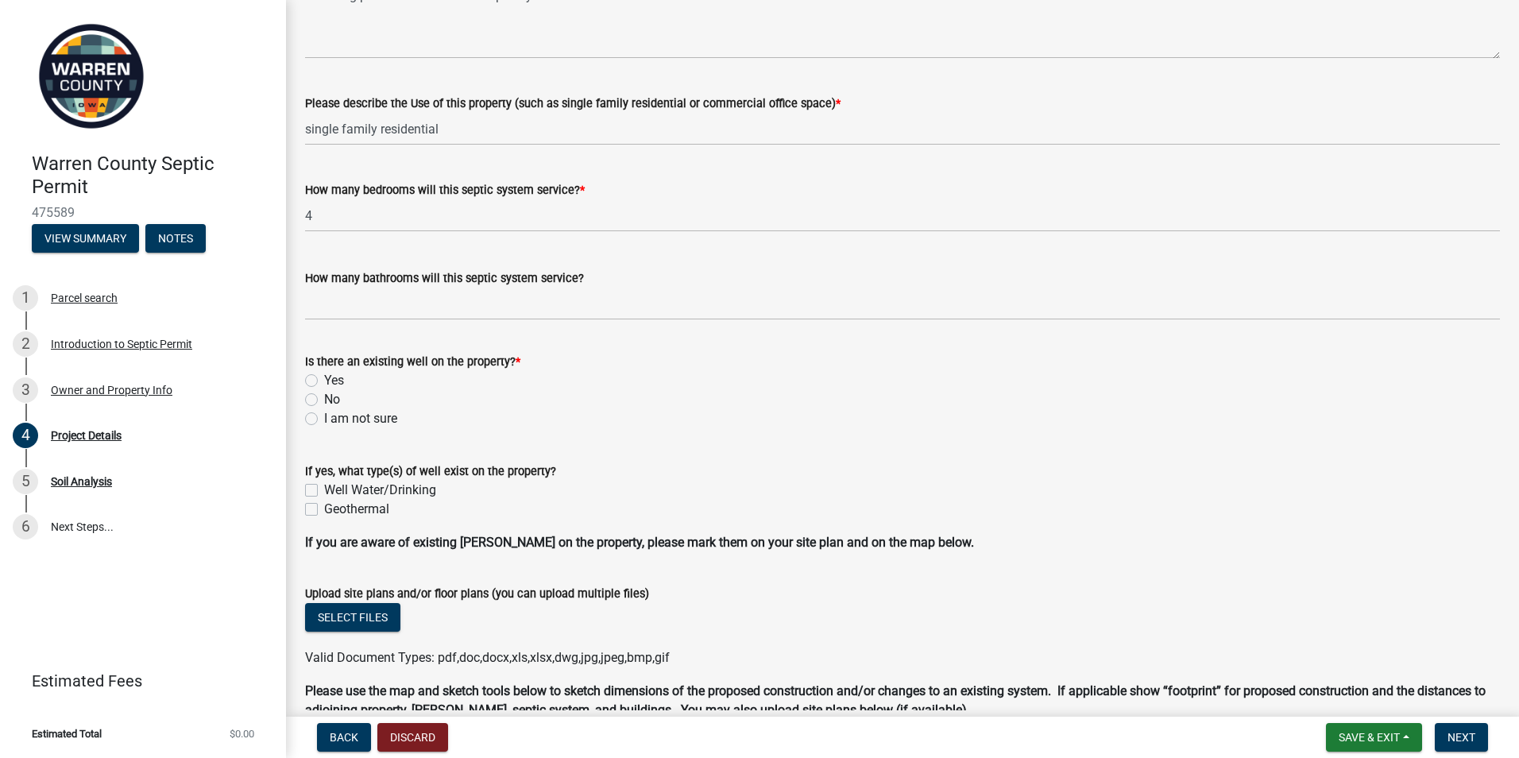
click at [324, 419] on label "I am not sure" at bounding box center [360, 418] width 73 height 19
click at [324, 419] on input "I am not sure" at bounding box center [329, 414] width 10 height 10
radio input "true"
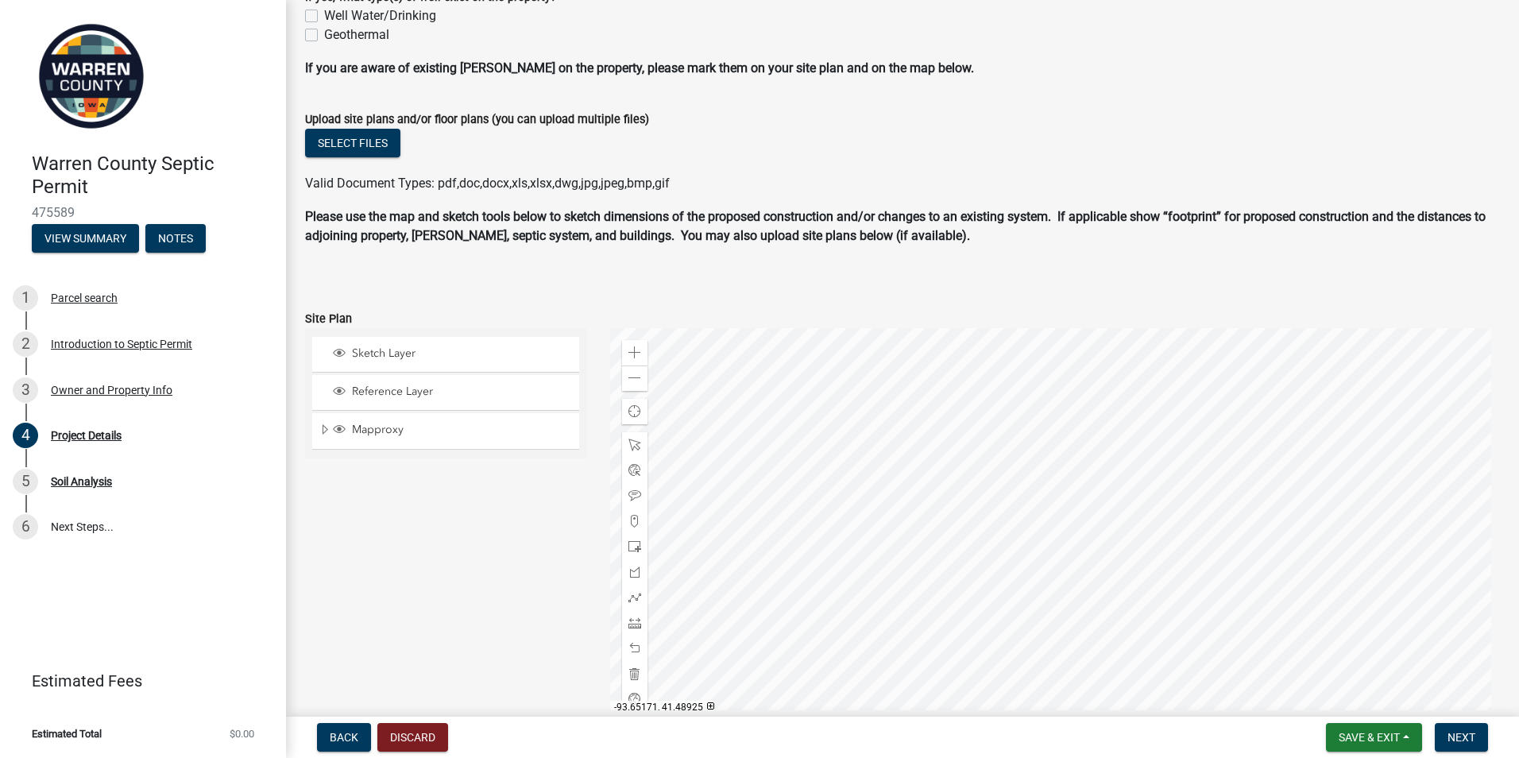
scroll to position [1042, 0]
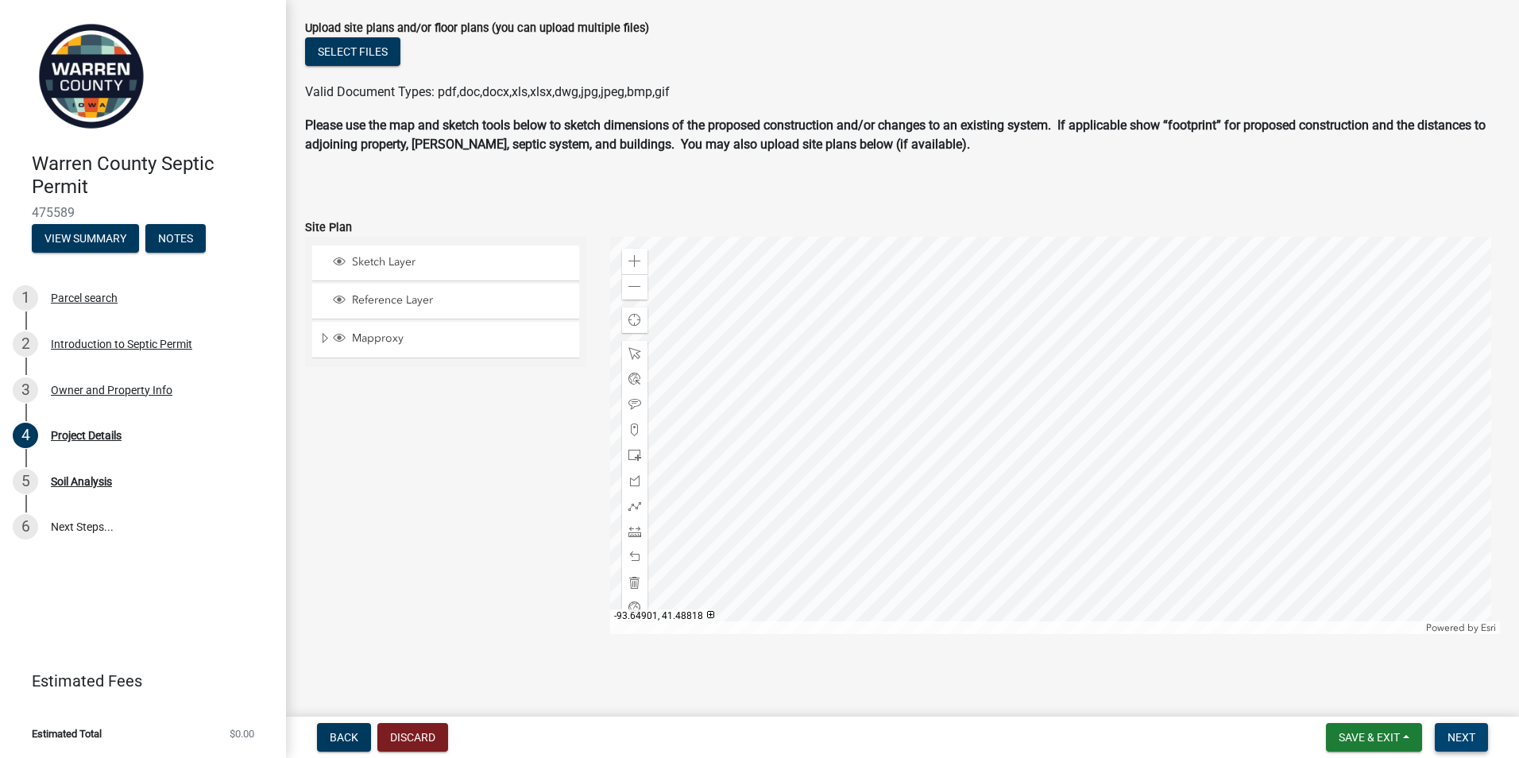
click at [1212, 736] on span "Next" at bounding box center [1461, 737] width 28 height 13
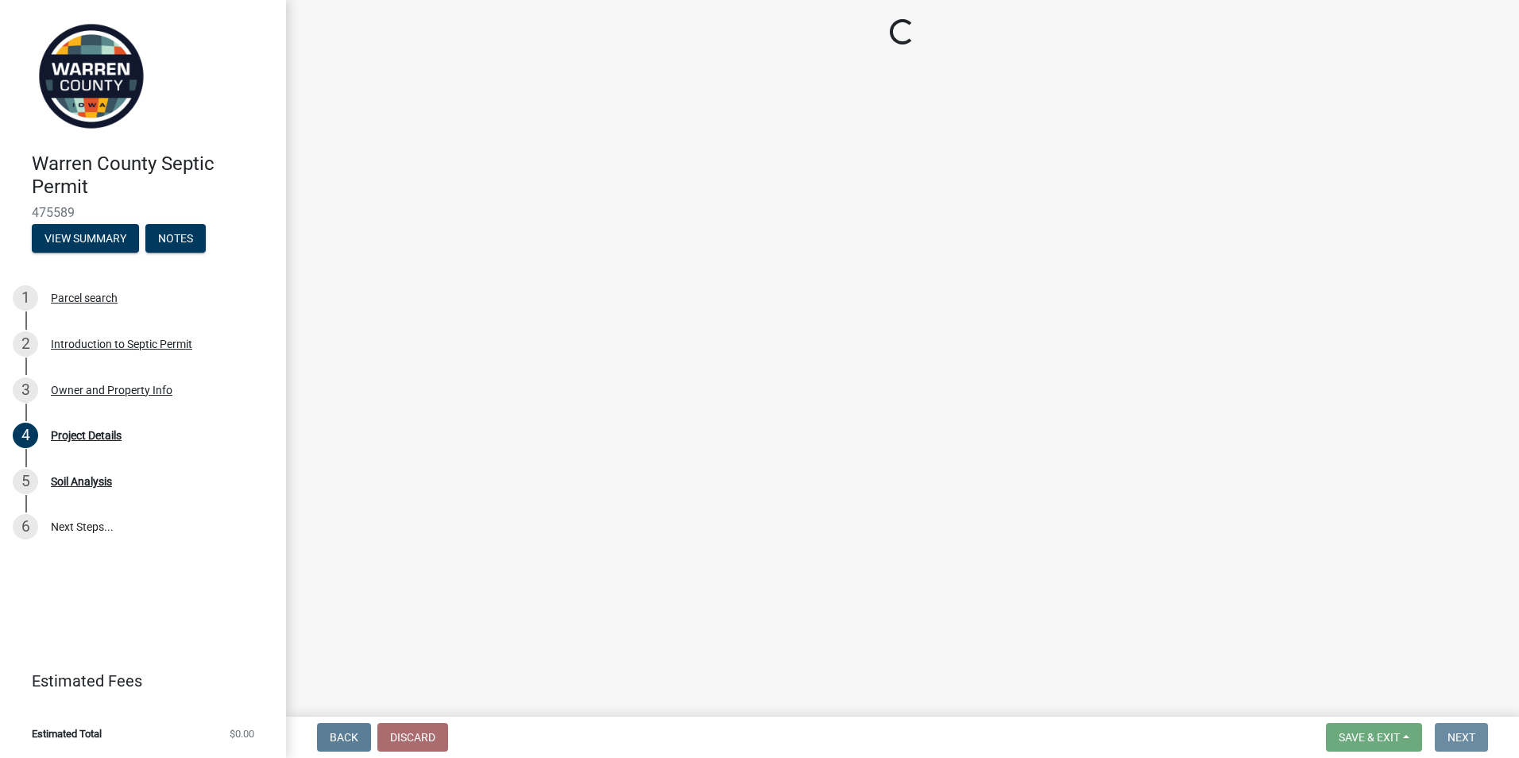
scroll to position [0, 0]
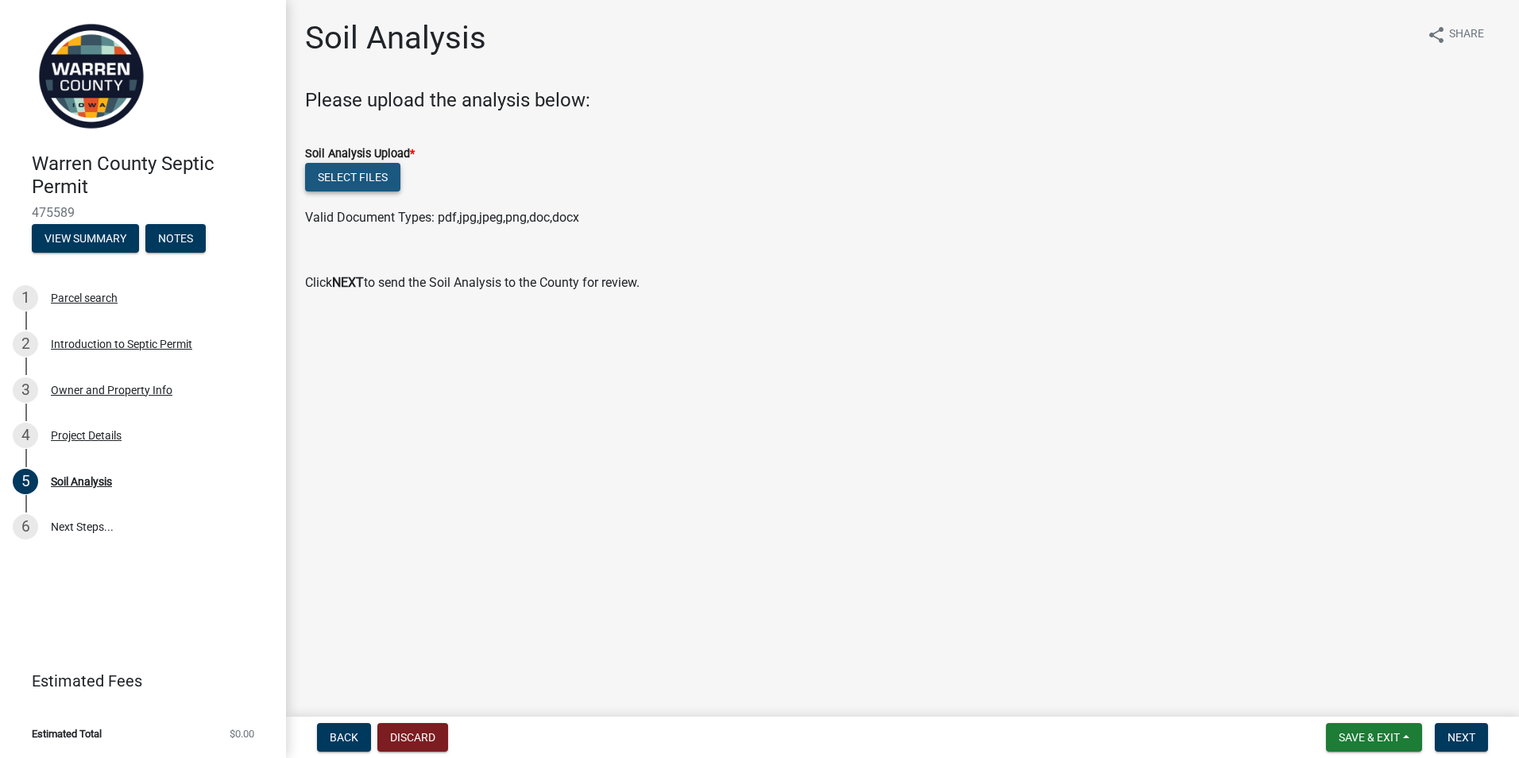
click at [364, 176] on button "Select files" at bounding box center [352, 177] width 95 height 29
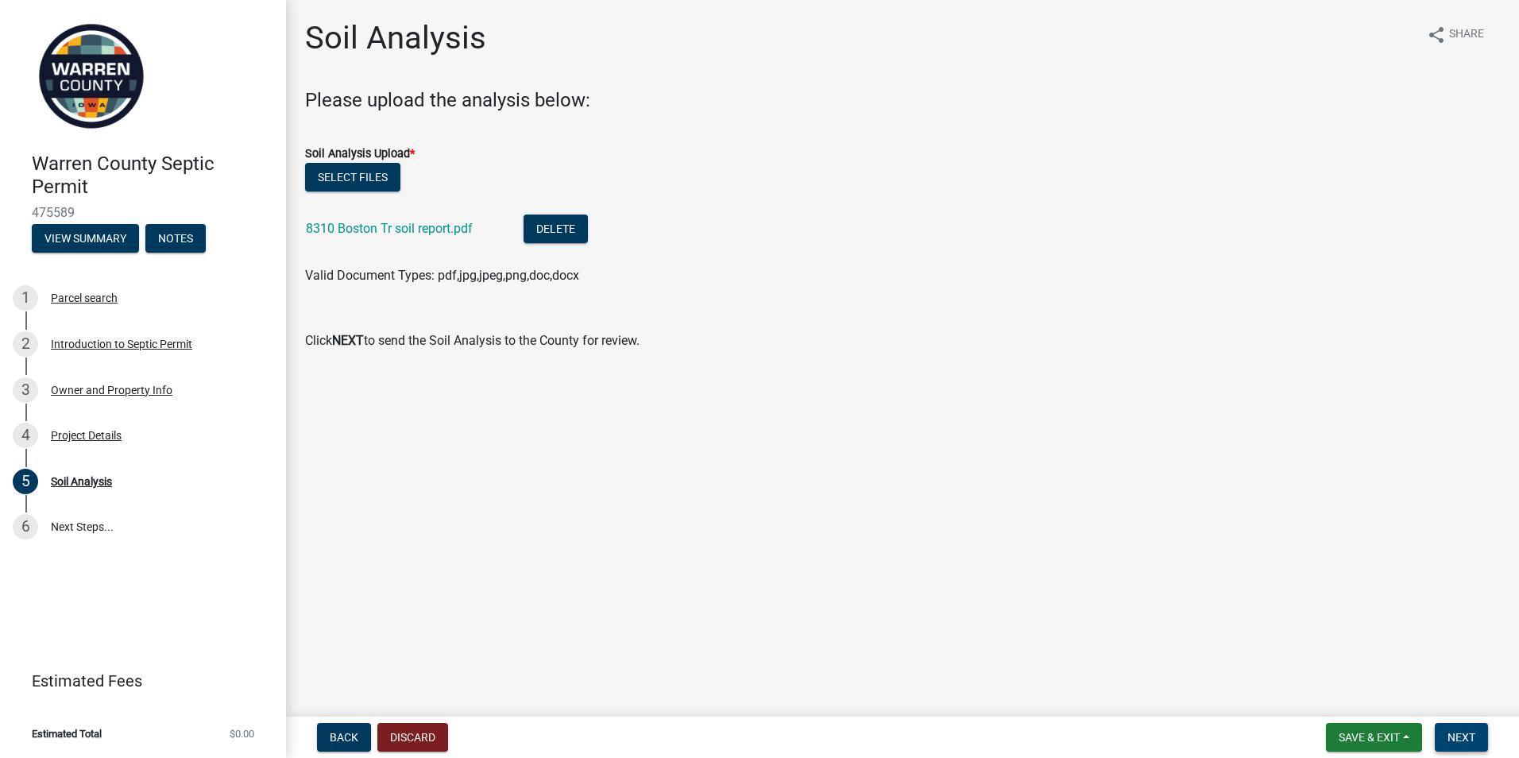
click at [1212, 739] on span "Next" at bounding box center [1461, 737] width 28 height 13
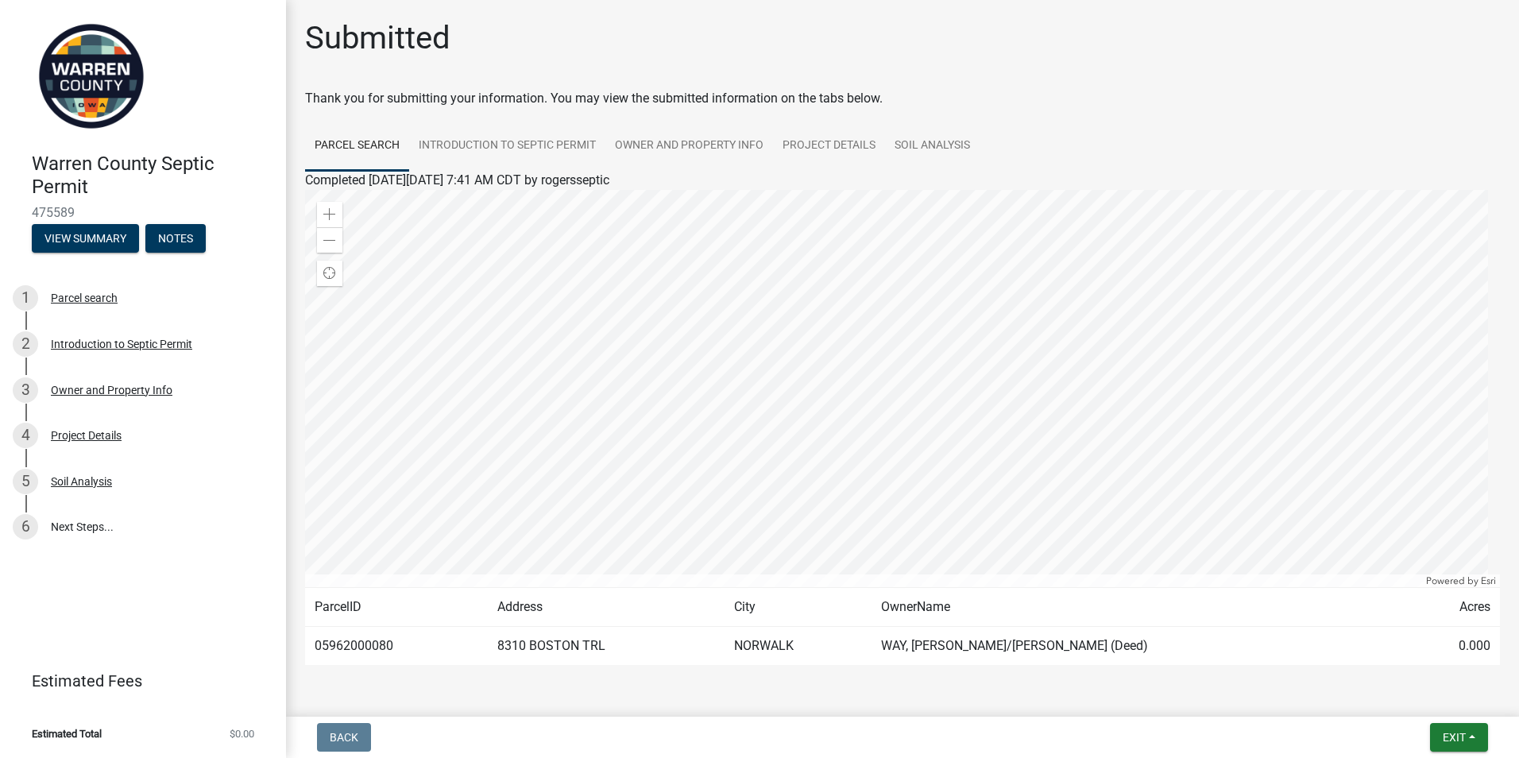
click at [59, 84] on img at bounding box center [91, 76] width 119 height 119
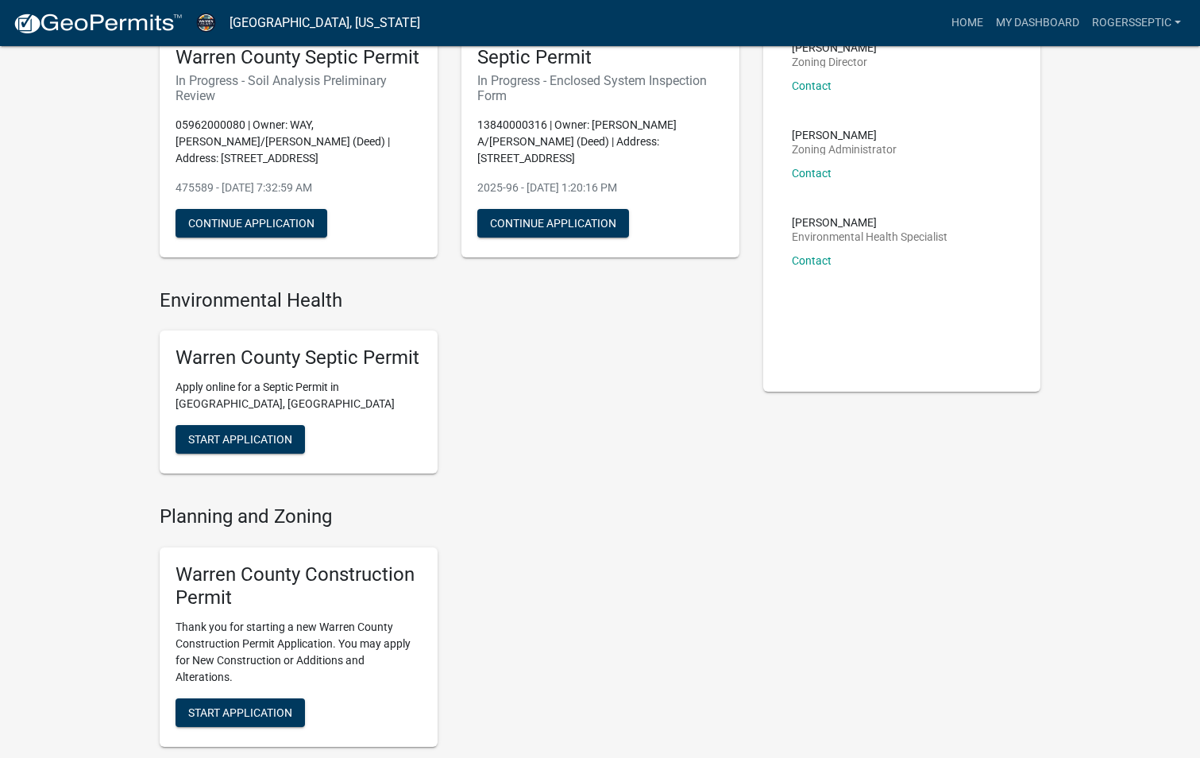
scroll to position [159, 0]
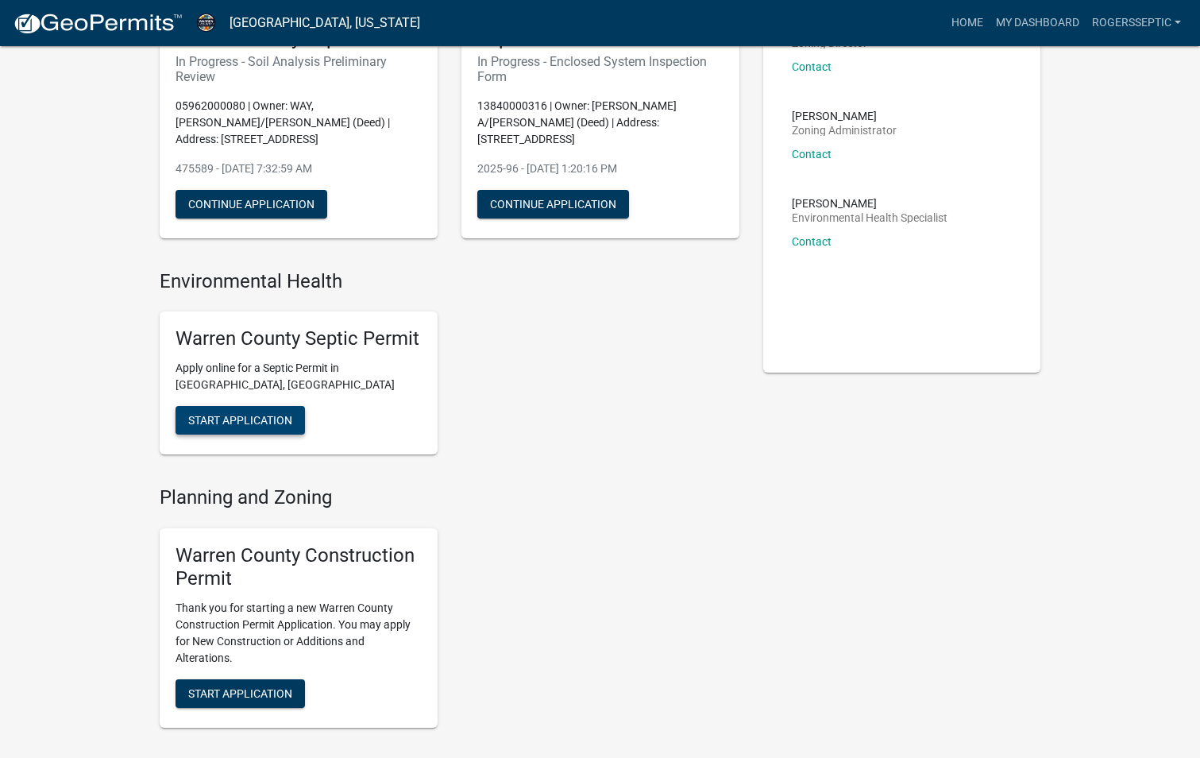
click at [250, 421] on span "Start Application" at bounding box center [240, 420] width 104 height 13
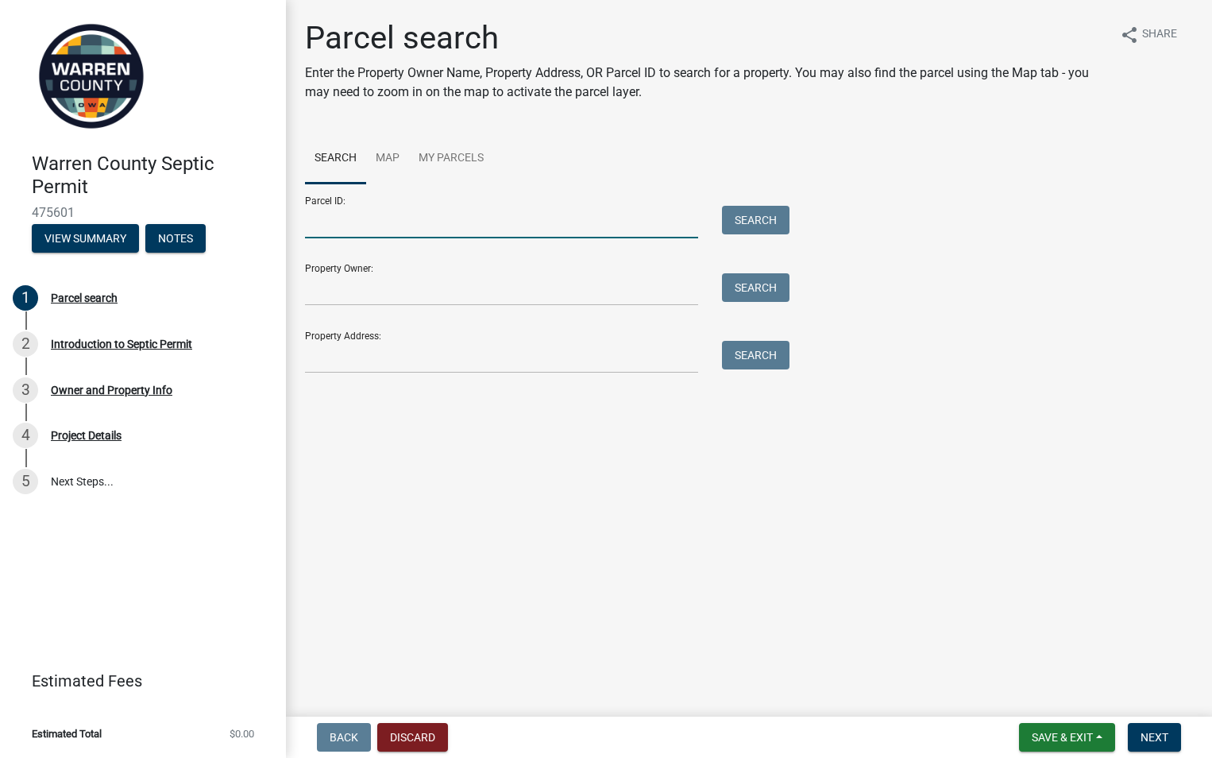
click at [315, 228] on input "Parcel ID:" at bounding box center [501, 222] width 393 height 33
type input "31340000010"
click at [753, 220] on button "Search" at bounding box center [756, 220] width 68 height 29
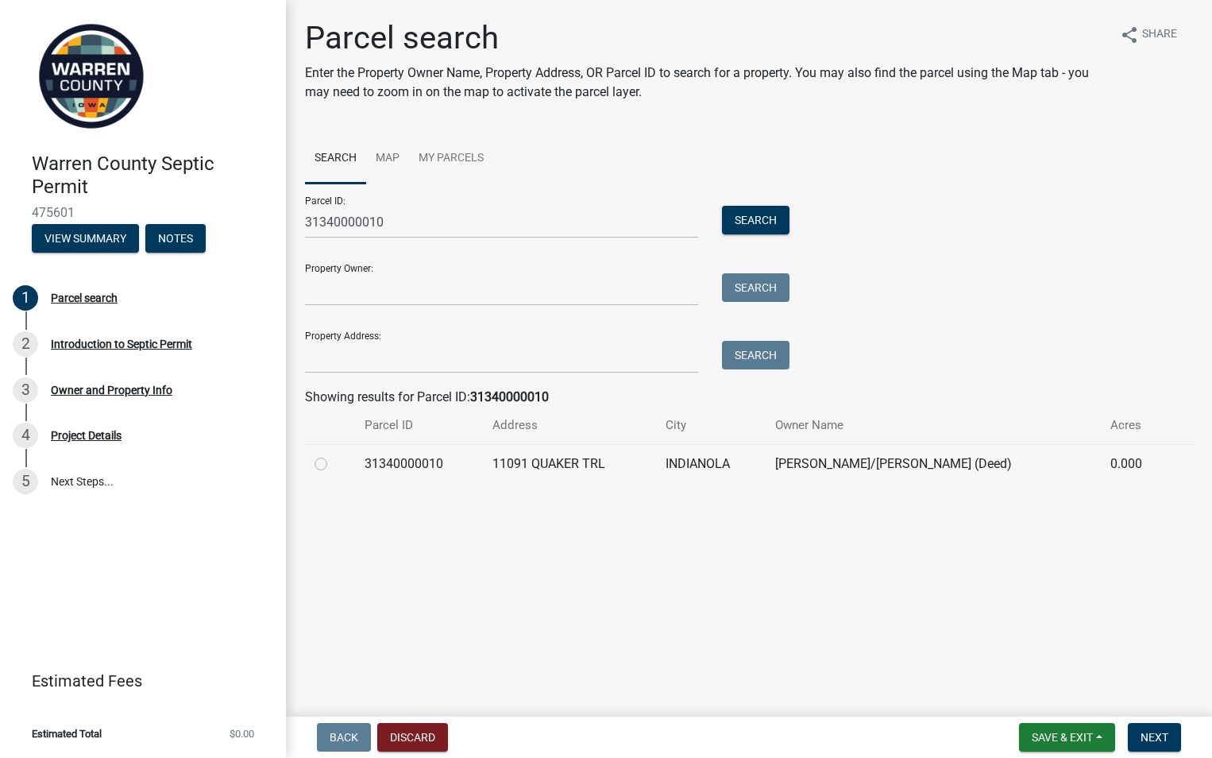
click at [334, 454] on label at bounding box center [334, 454] width 0 height 0
click at [334, 464] on input "radio" at bounding box center [339, 459] width 10 height 10
radio input "true"
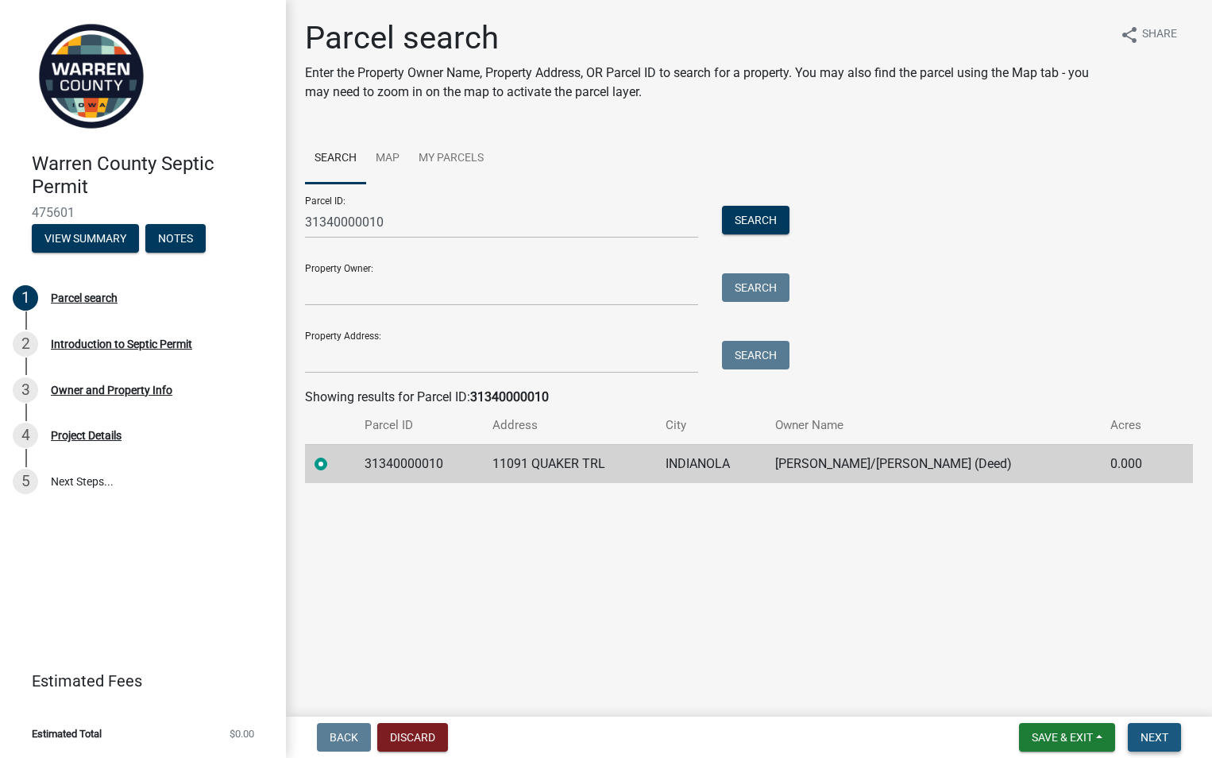
click at [1160, 731] on span "Next" at bounding box center [1155, 737] width 28 height 13
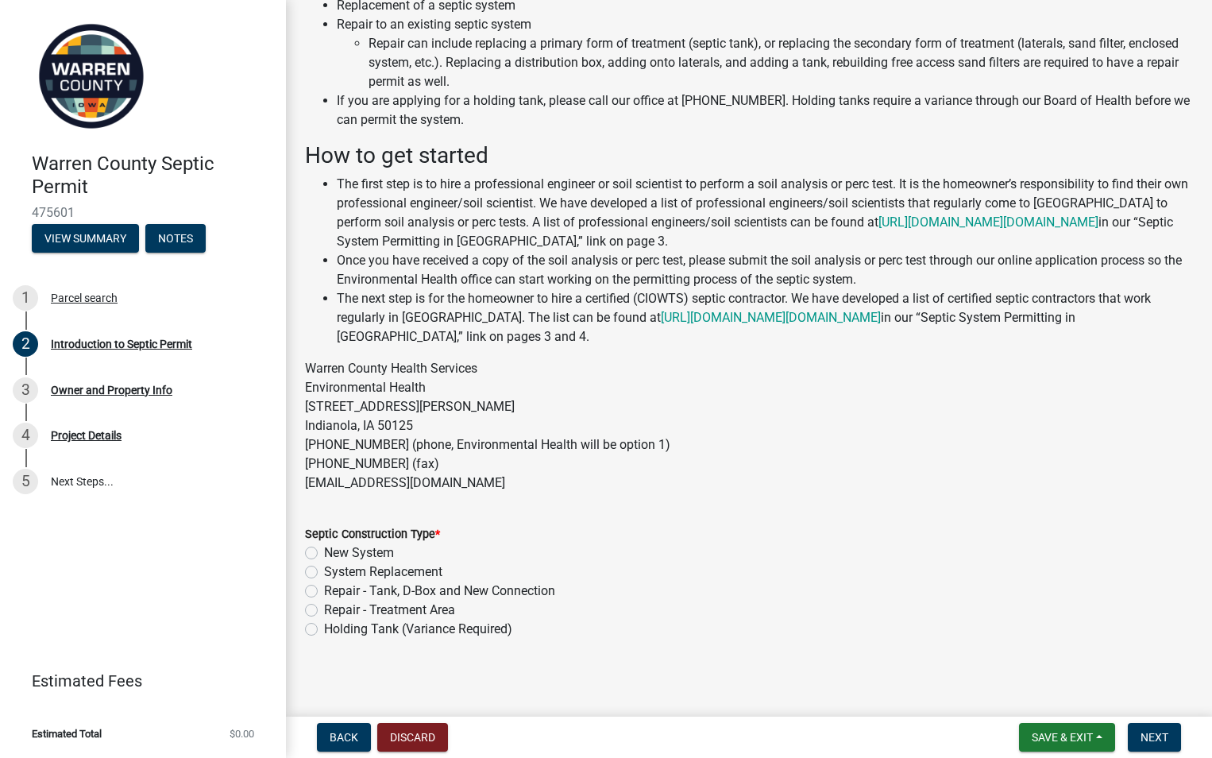
scroll to position [150, 0]
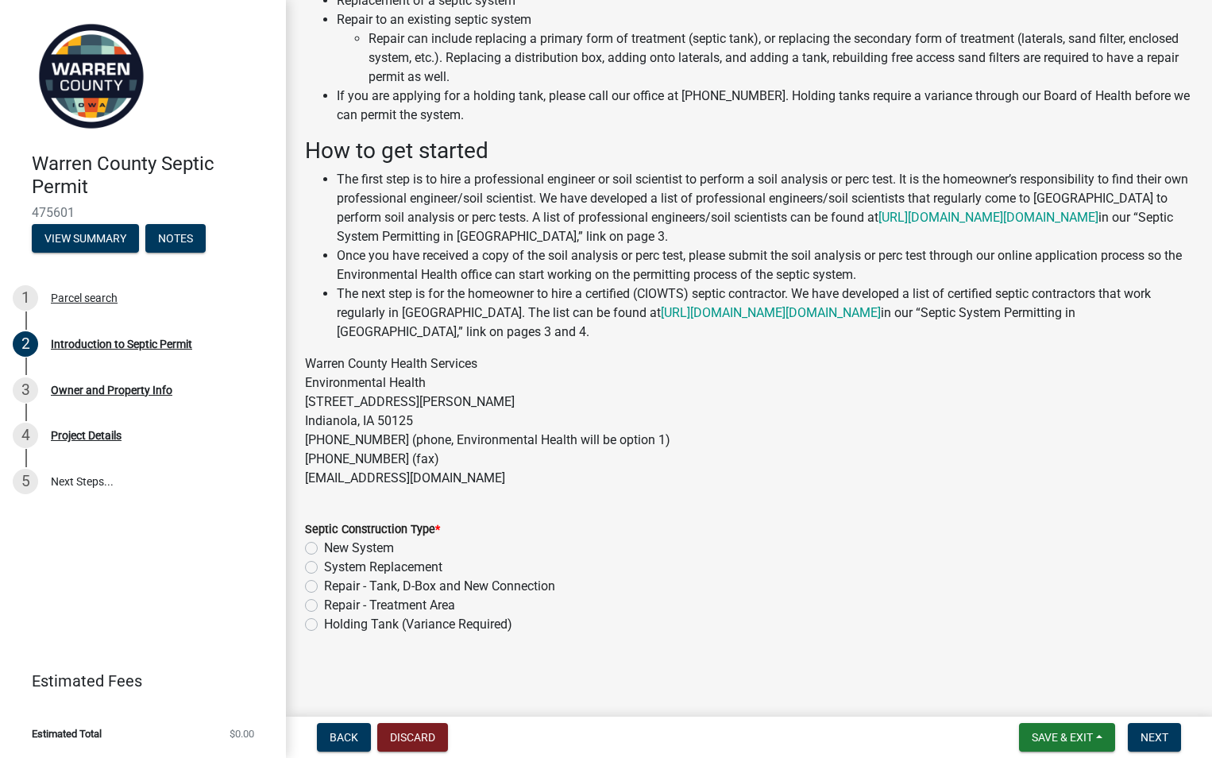
click at [324, 566] on label "System Replacement" at bounding box center [383, 567] width 118 height 19
click at [324, 566] on input "System Replacement" at bounding box center [329, 563] width 10 height 10
radio input "true"
click at [1158, 728] on button "Next" at bounding box center [1154, 737] width 53 height 29
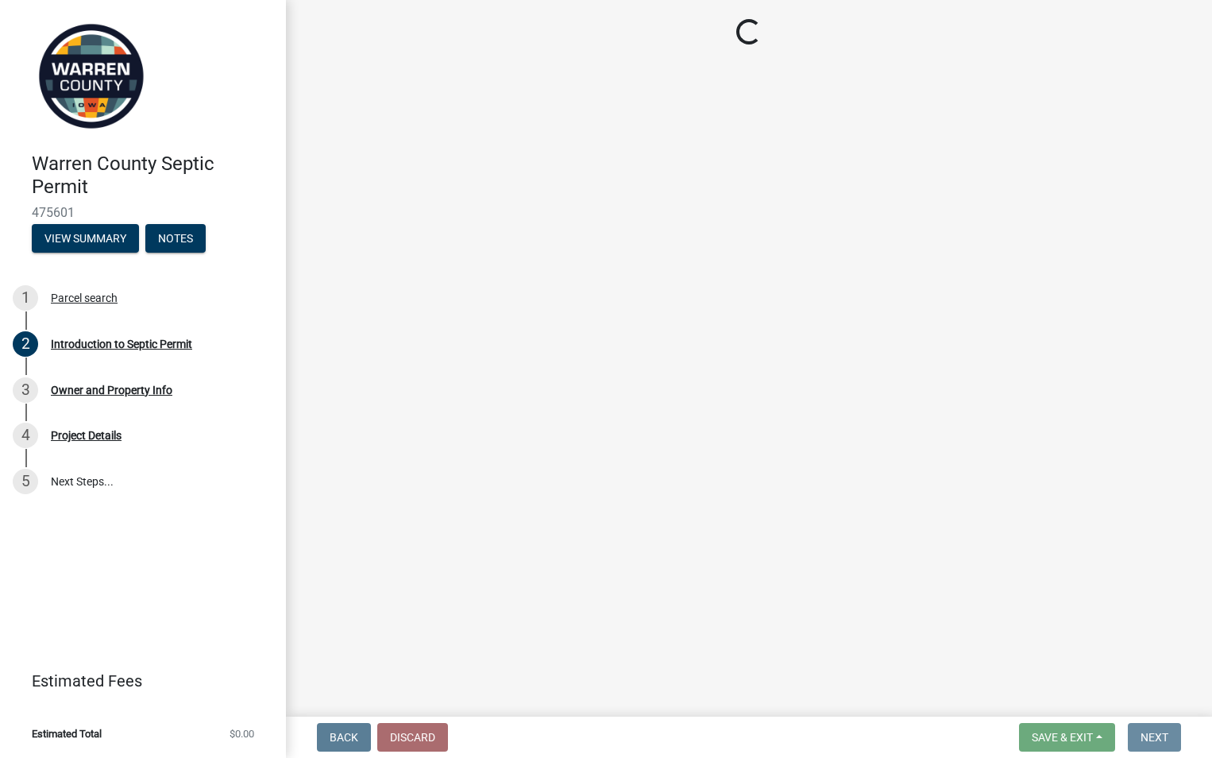
scroll to position [0, 0]
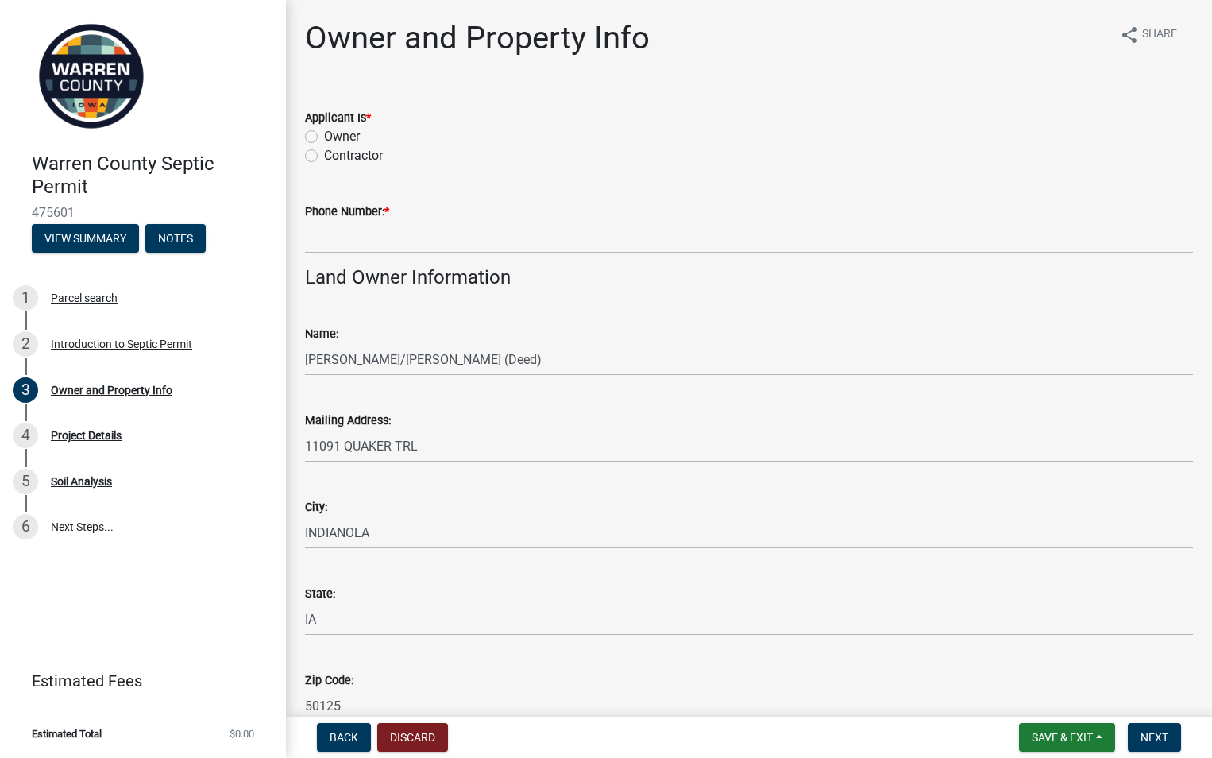
click at [324, 154] on label "Contractor" at bounding box center [353, 155] width 59 height 19
click at [324, 154] on input "Contractor" at bounding box center [329, 151] width 10 height 10
radio input "true"
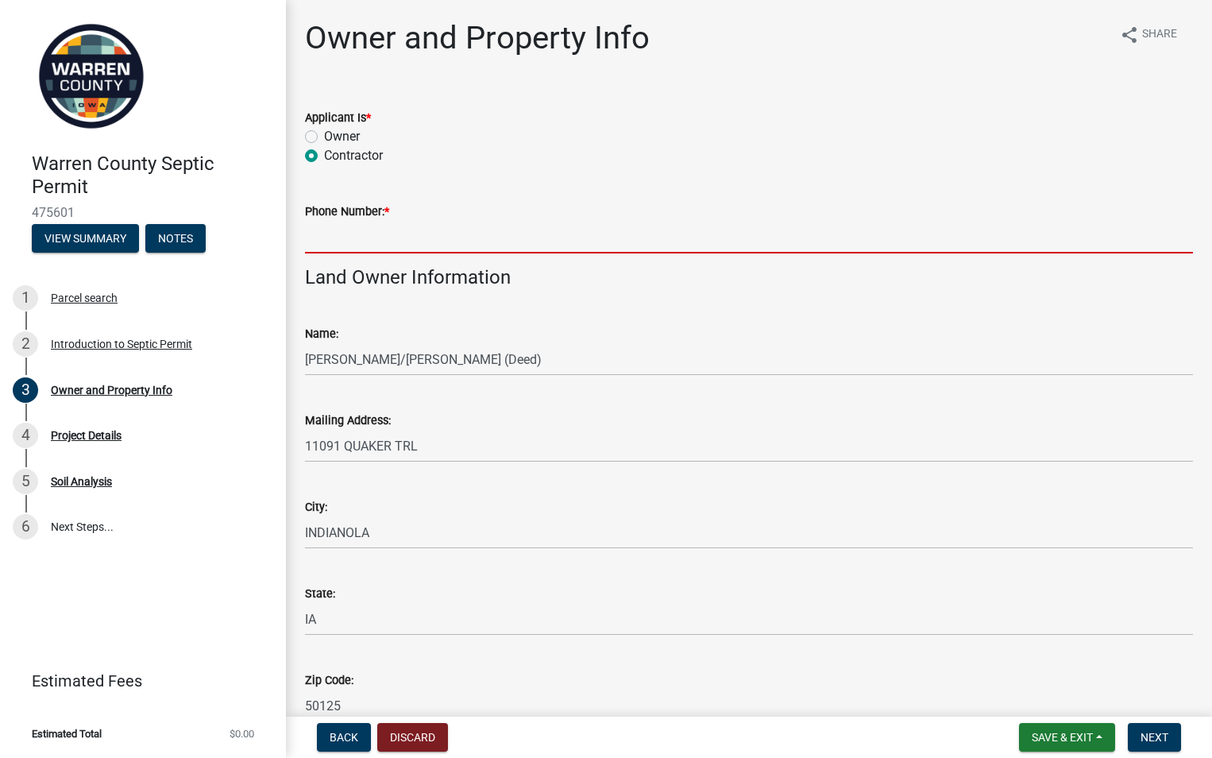
click at [329, 242] on input "Phone Number: *" at bounding box center [749, 237] width 888 height 33
type input "5152820777"
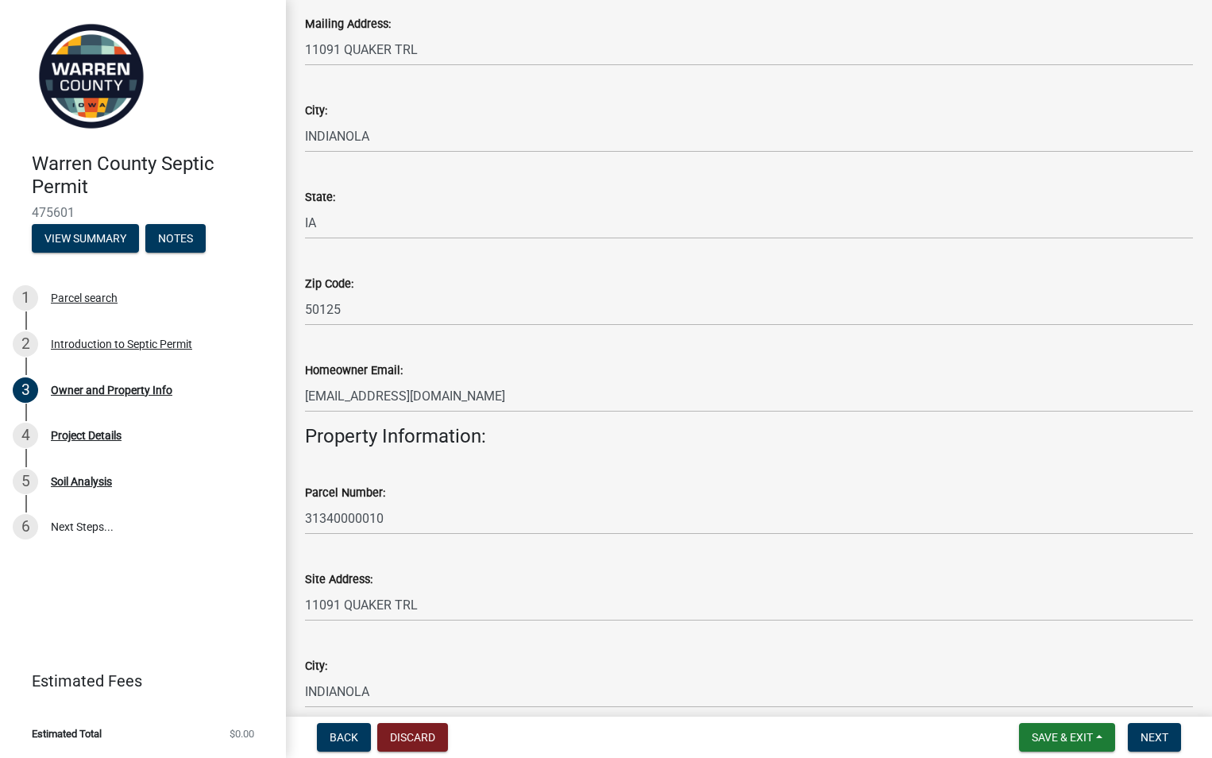
scroll to position [397, 0]
drag, startPoint x: 451, startPoint y: 397, endPoint x: 294, endPoint y: 385, distance: 157.8
click at [294, 385] on div "Homeowner Email: [EMAIL_ADDRESS][DOMAIN_NAME]" at bounding box center [749, 375] width 912 height 74
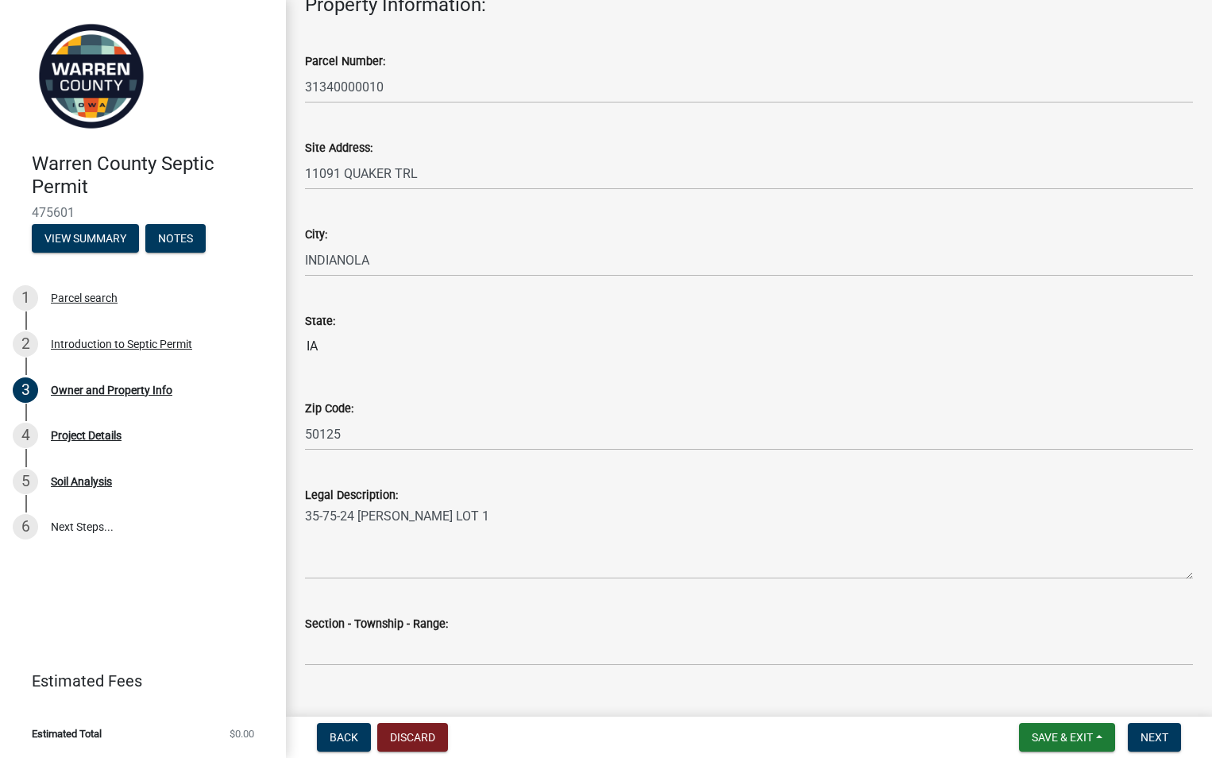
scroll to position [779, 0]
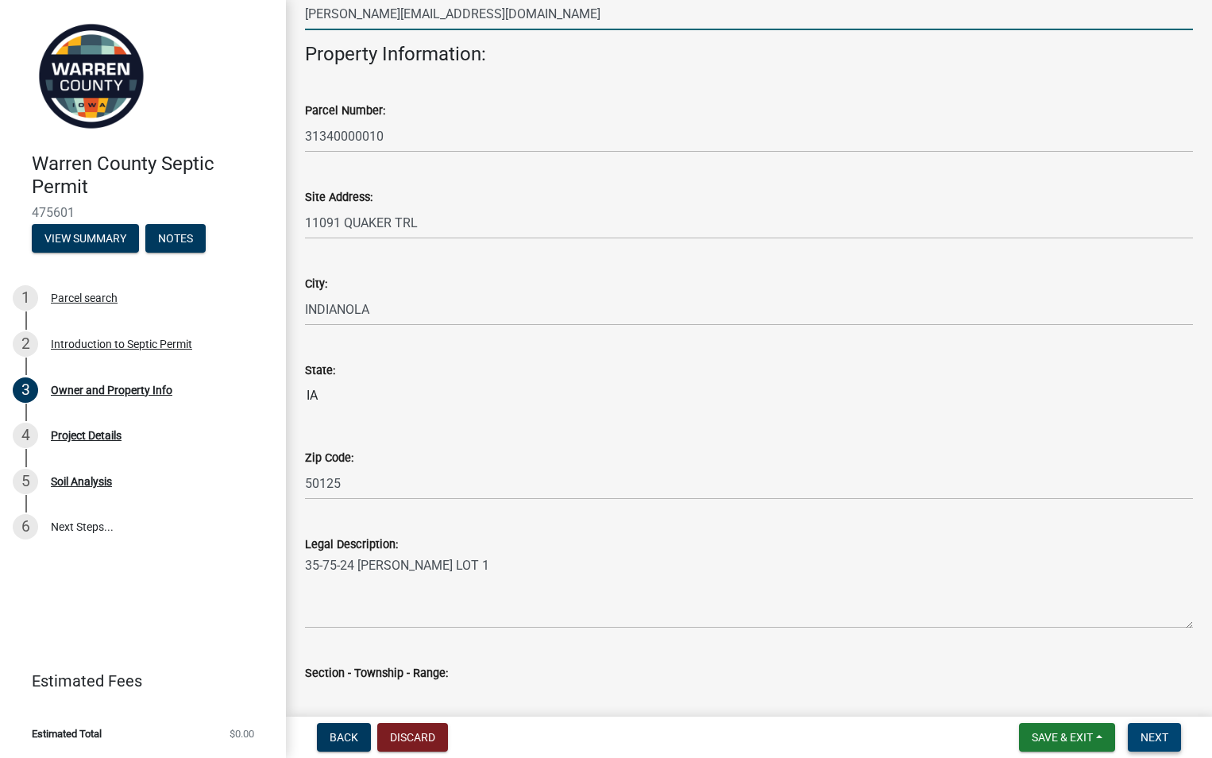
type input "[PERSON_NAME][EMAIL_ADDRESS][DOMAIN_NAME]"
click at [1144, 735] on span "Next" at bounding box center [1155, 737] width 28 height 13
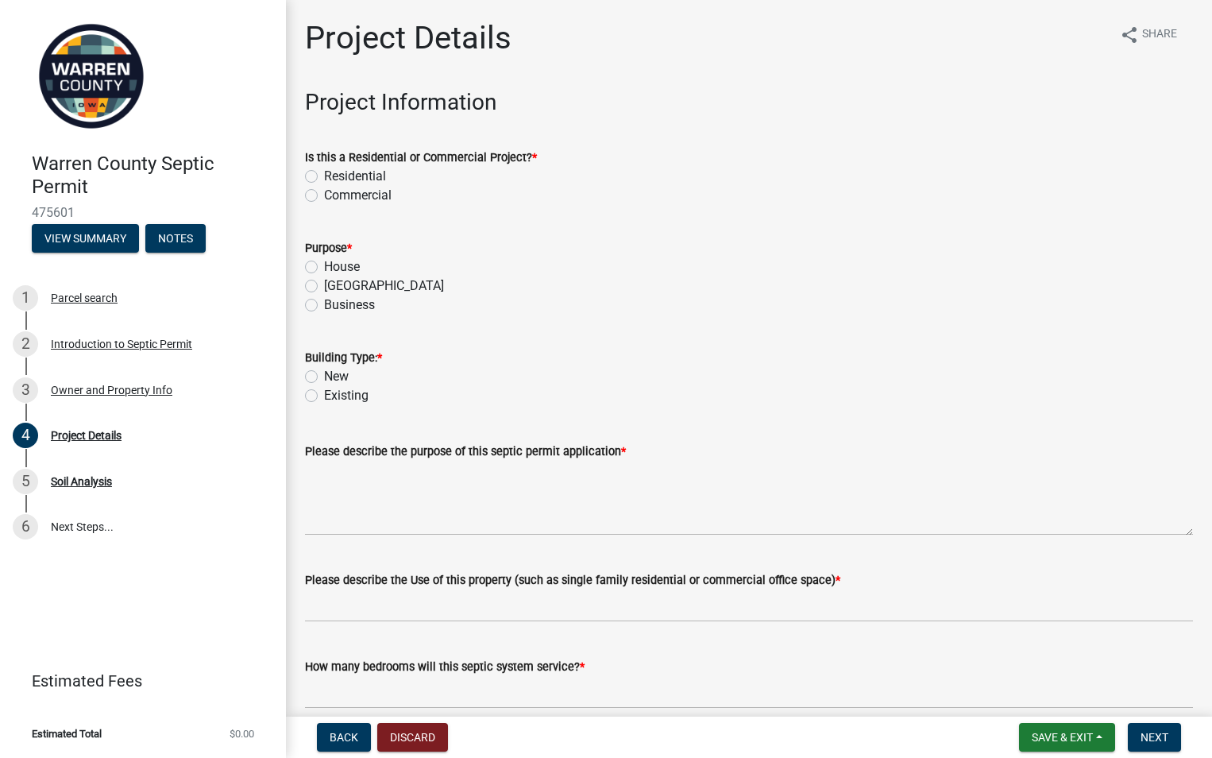
click at [324, 176] on label "Residential" at bounding box center [355, 176] width 62 height 19
click at [324, 176] on input "Residential" at bounding box center [329, 172] width 10 height 10
radio input "true"
click at [324, 265] on label "House" at bounding box center [342, 266] width 36 height 19
click at [324, 265] on input "House" at bounding box center [329, 262] width 10 height 10
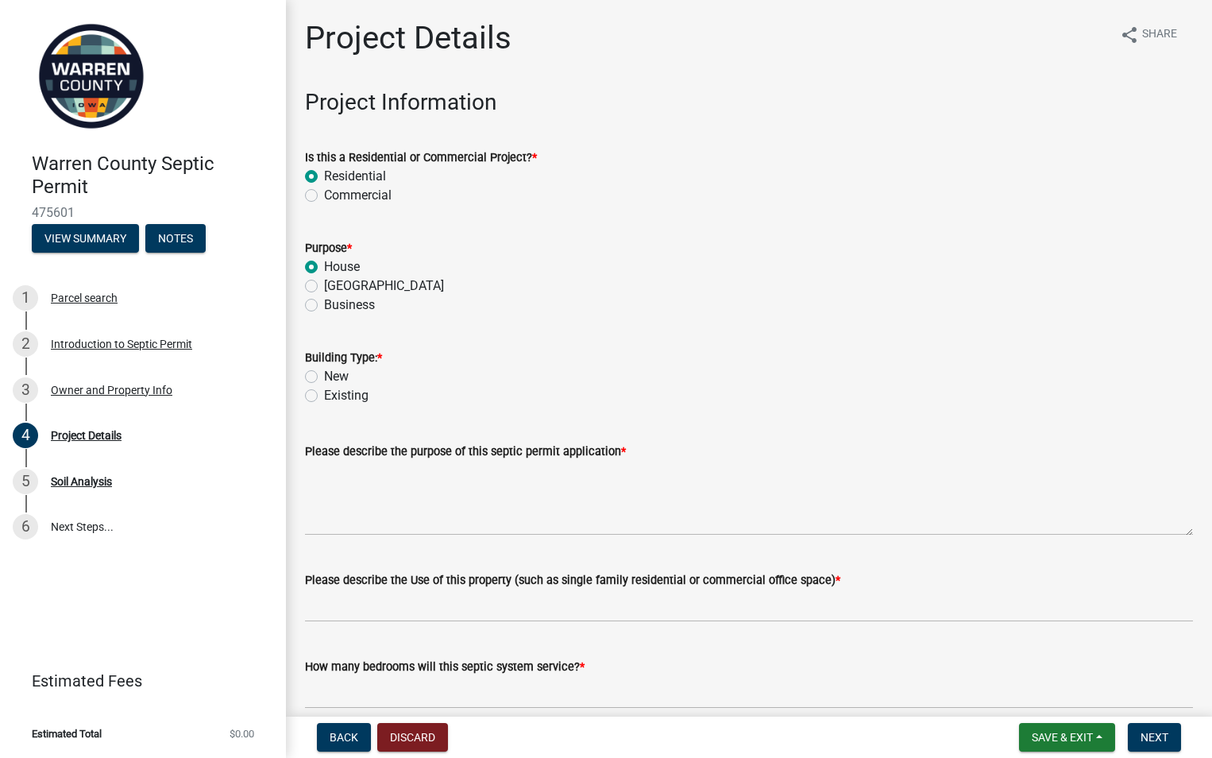
radio input "true"
click at [324, 395] on label "Existing" at bounding box center [346, 395] width 44 height 19
click at [324, 395] on input "Existing" at bounding box center [329, 391] width 10 height 10
radio input "true"
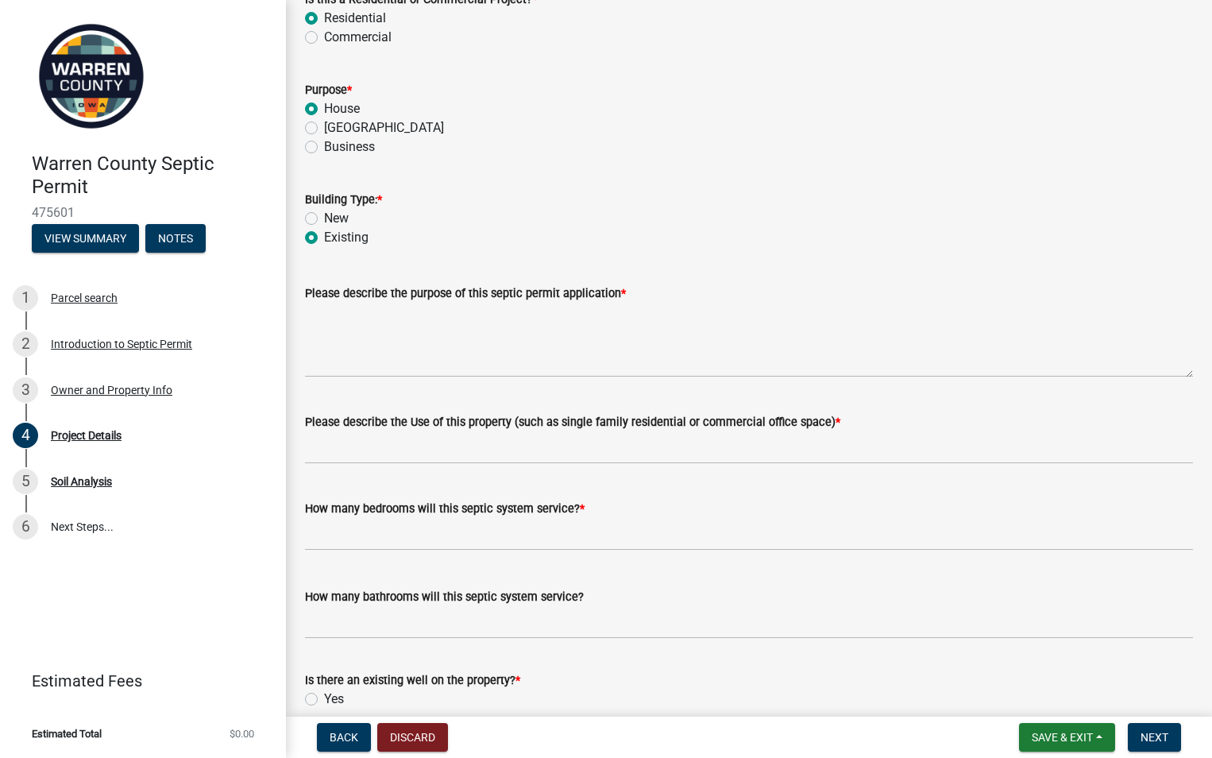
scroll to position [159, 0]
click at [318, 360] on textarea "Please describe the purpose of this septic permit application *" at bounding box center [749, 339] width 888 height 75
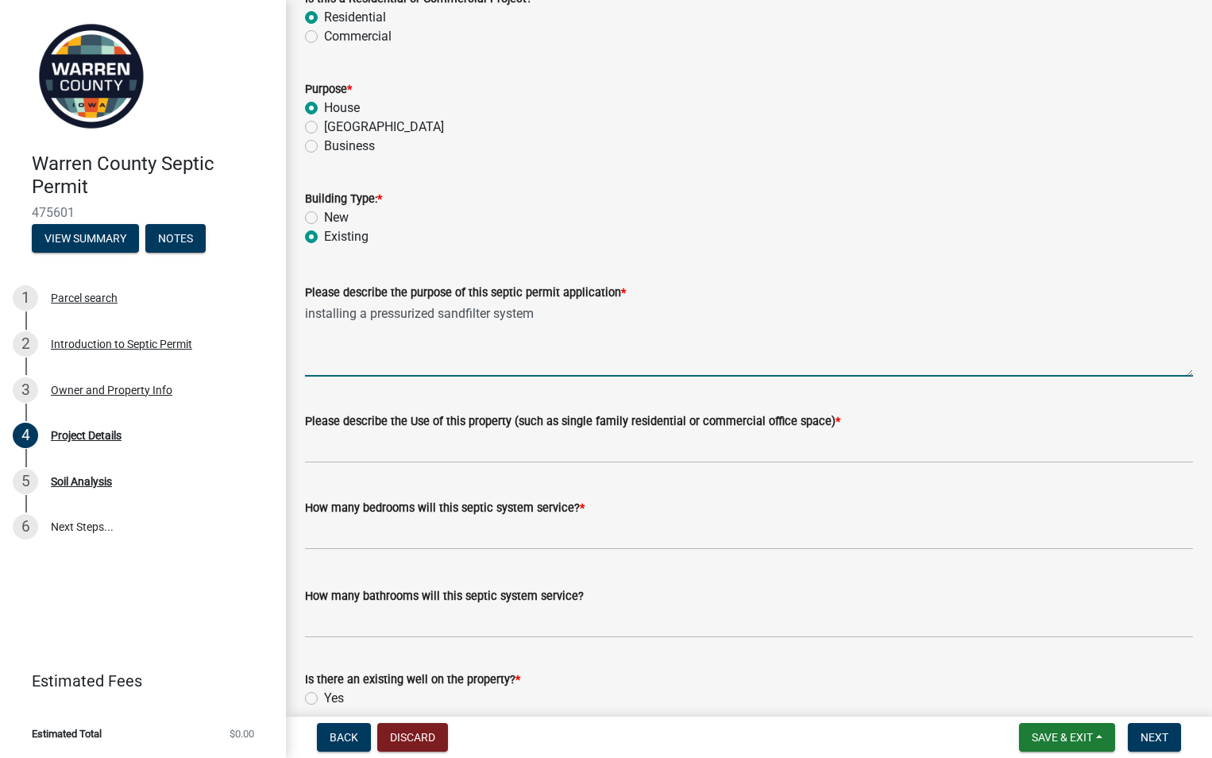
type textarea "installing a pressurized sandfilter system"
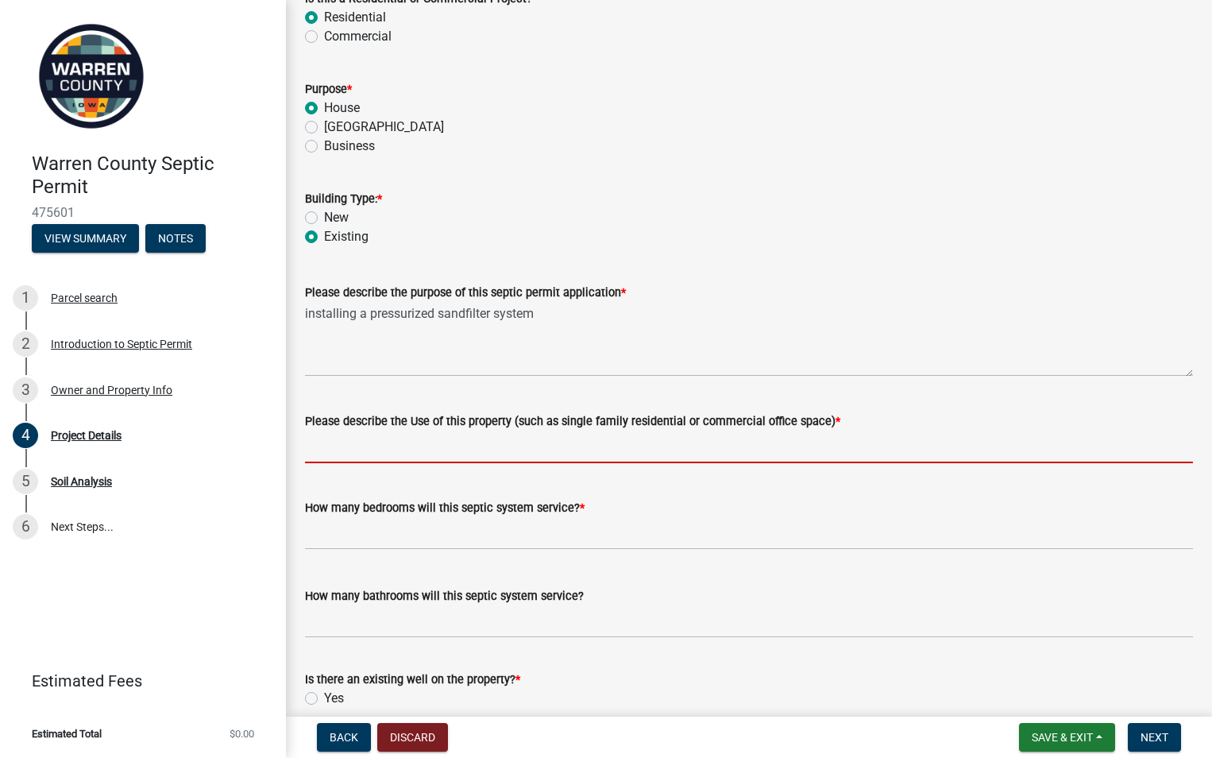
click at [329, 457] on input "Please describe the Use of this property (such as single family residential or …" at bounding box center [749, 447] width 888 height 33
type input "single family"
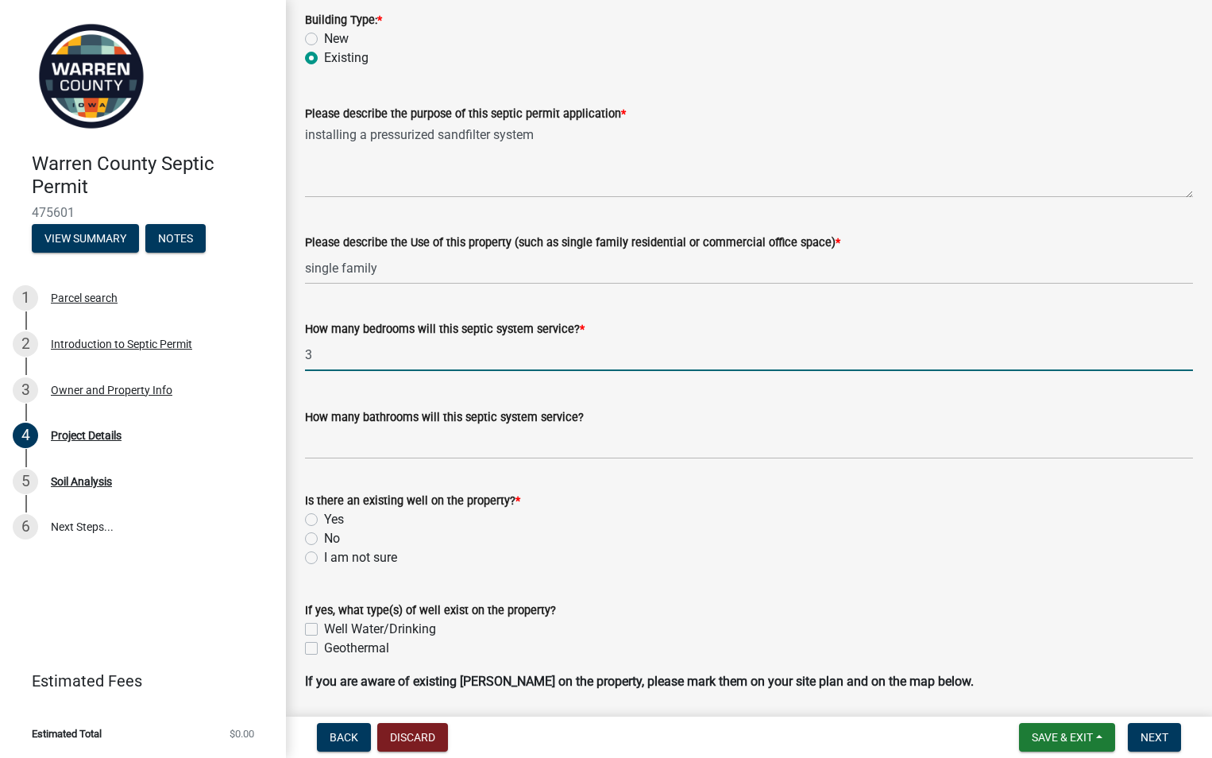
scroll to position [397, 0]
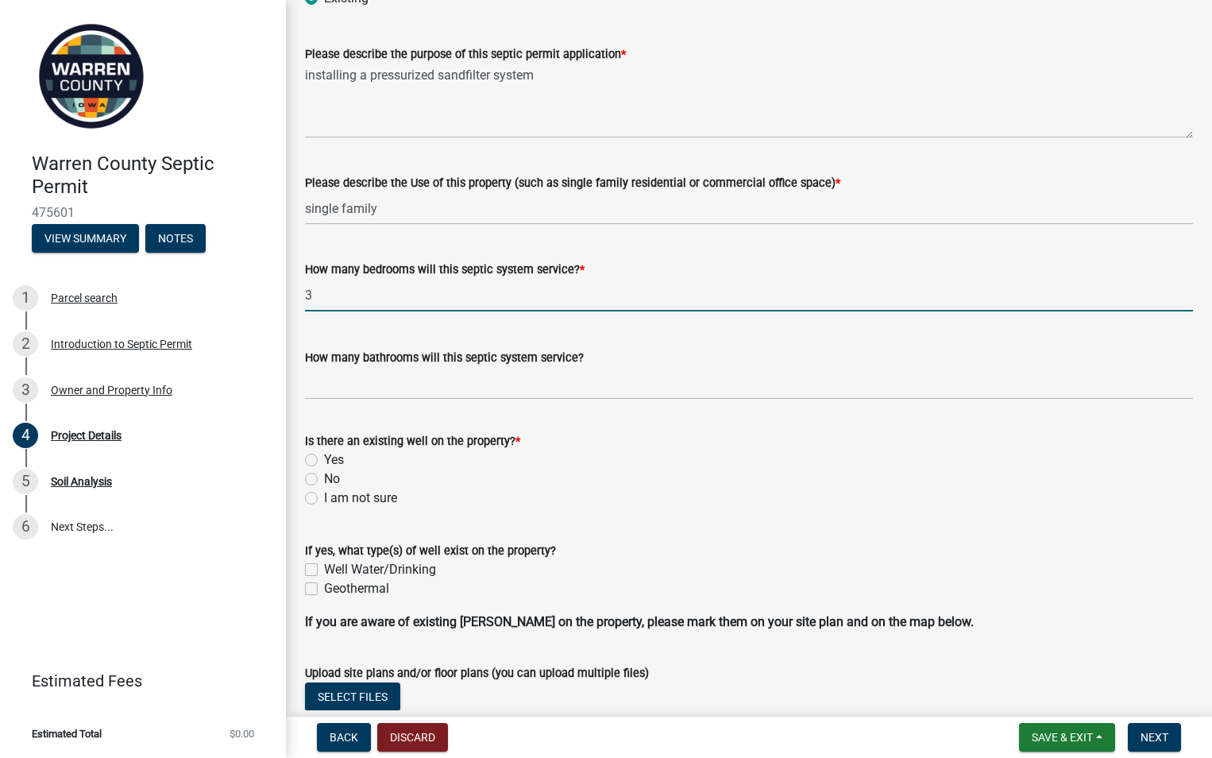
type input "3"
click at [324, 497] on label "I am not sure" at bounding box center [360, 498] width 73 height 19
click at [324, 497] on input "I am not sure" at bounding box center [329, 494] width 10 height 10
radio input "true"
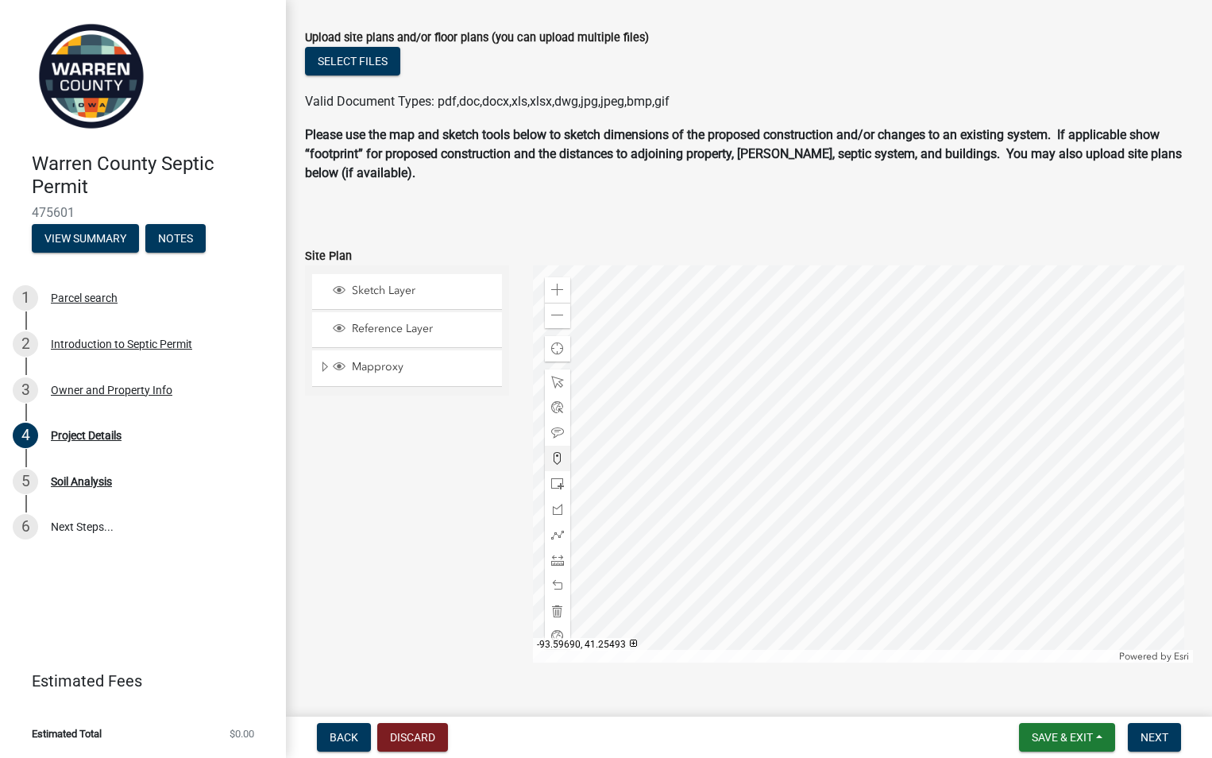
scroll to position [1061, 0]
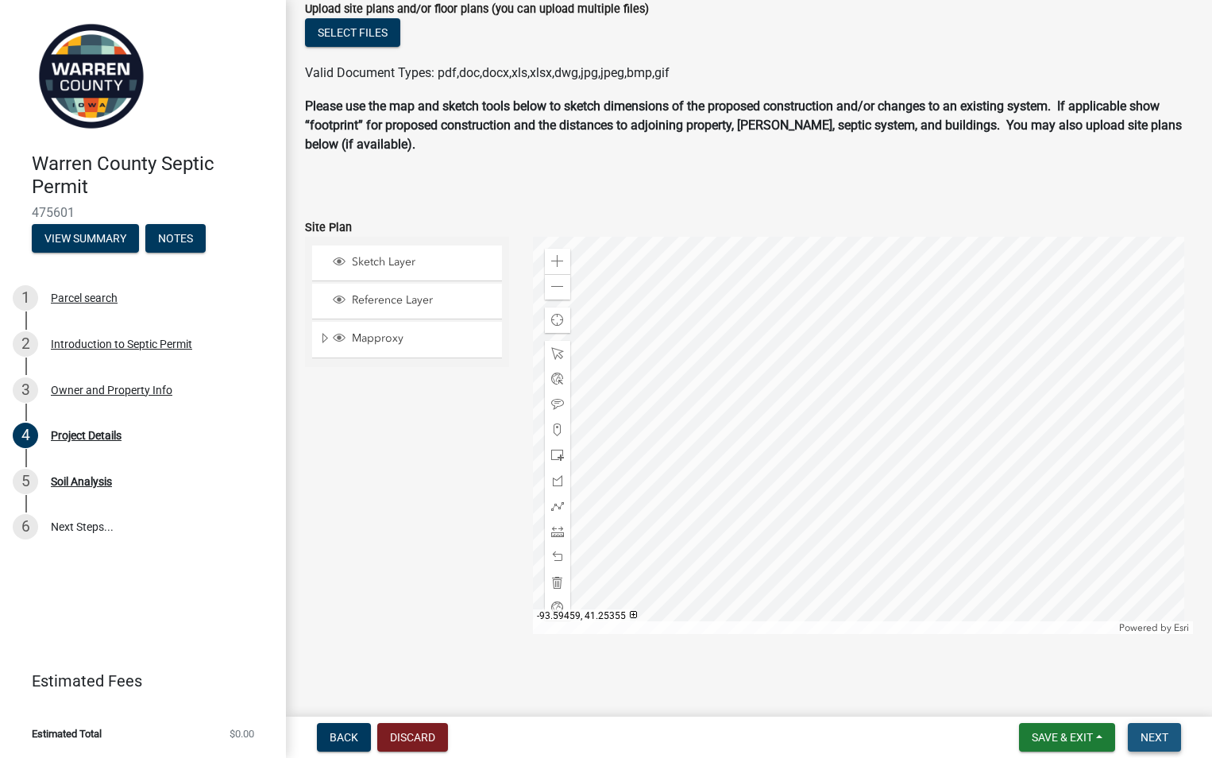
click at [1145, 740] on span "Next" at bounding box center [1155, 737] width 28 height 13
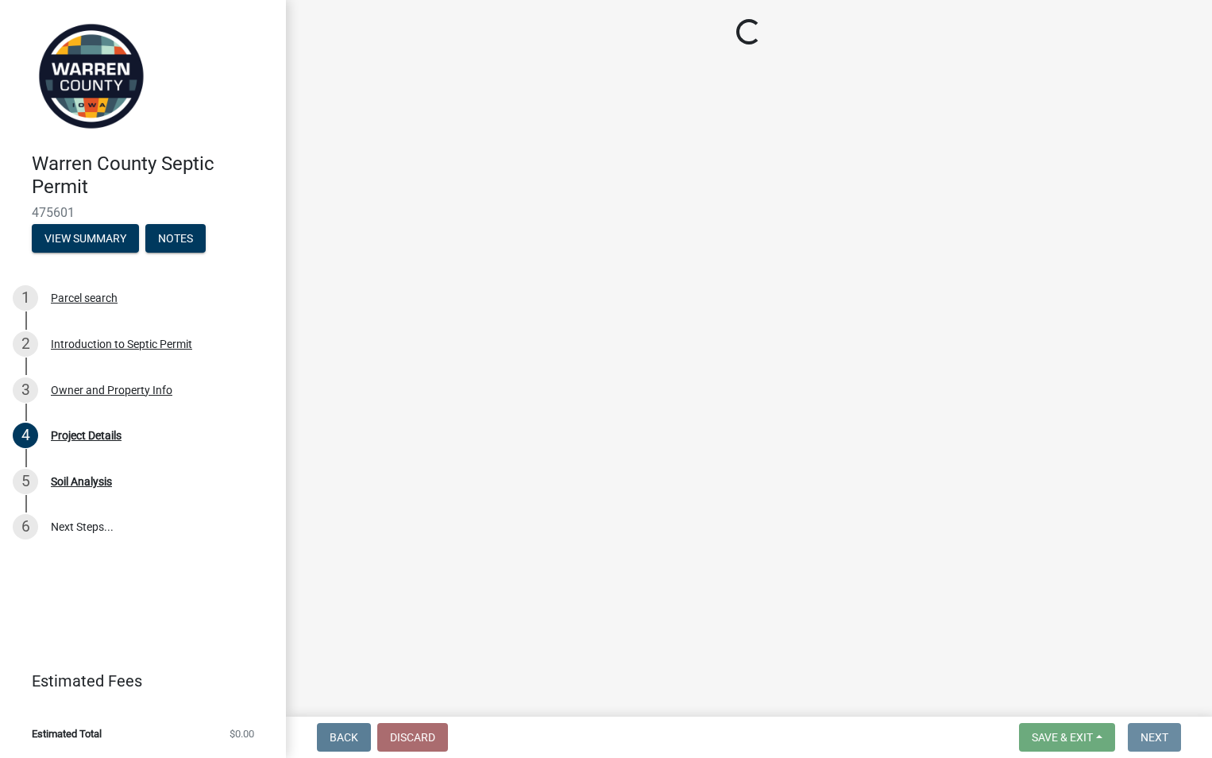
scroll to position [0, 0]
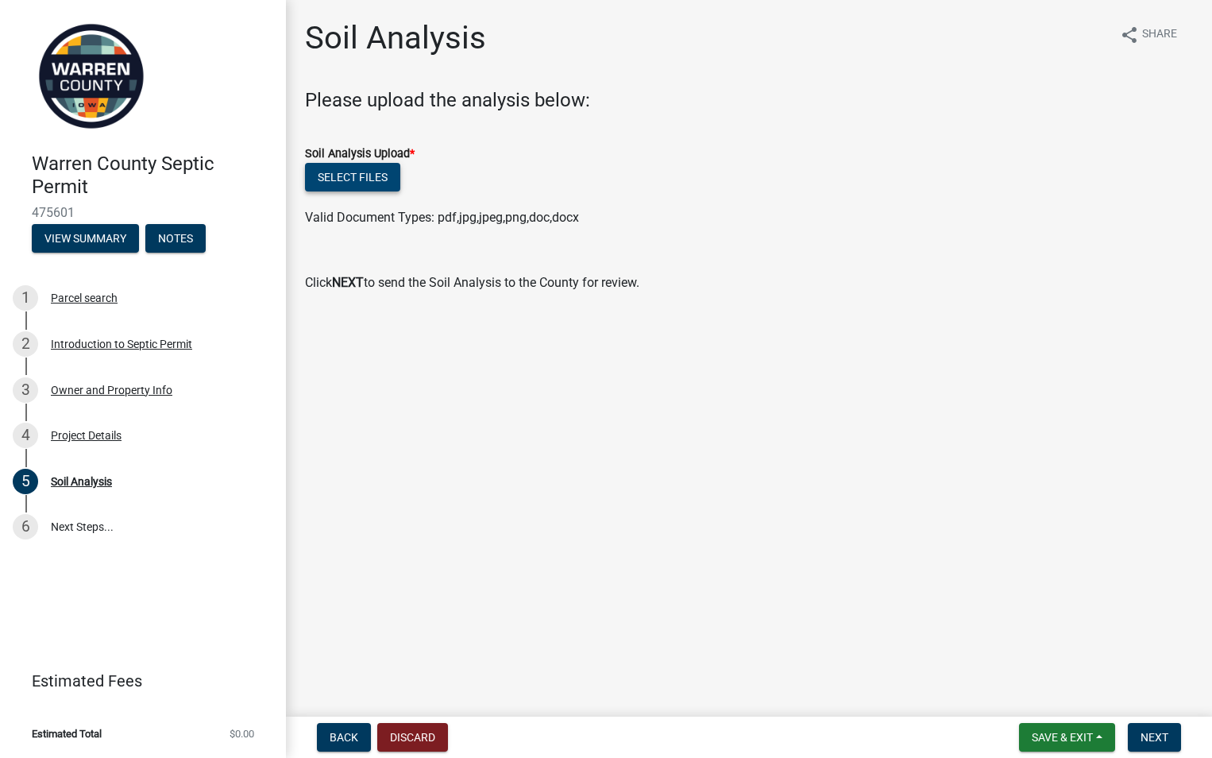
click at [345, 177] on button "Select files" at bounding box center [352, 177] width 95 height 29
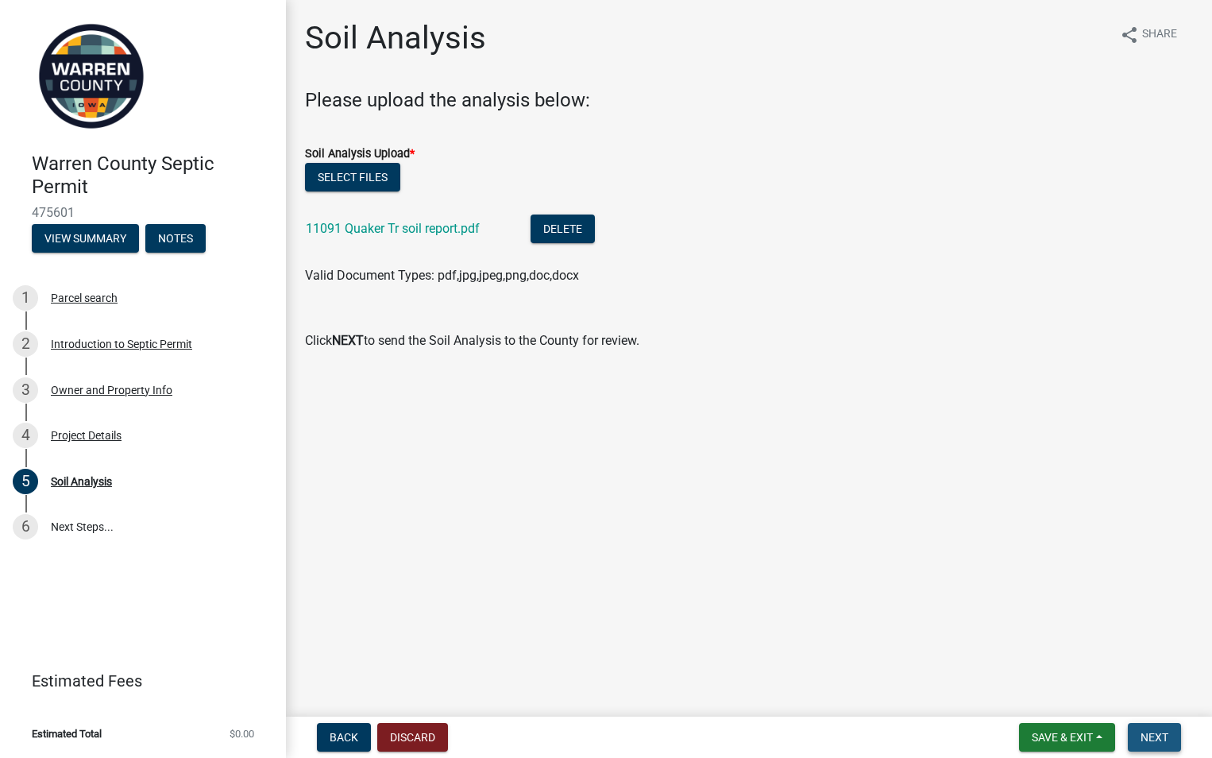
click at [1167, 736] on span "Next" at bounding box center [1155, 737] width 28 height 13
